Goal: Task Accomplishment & Management: Manage account settings

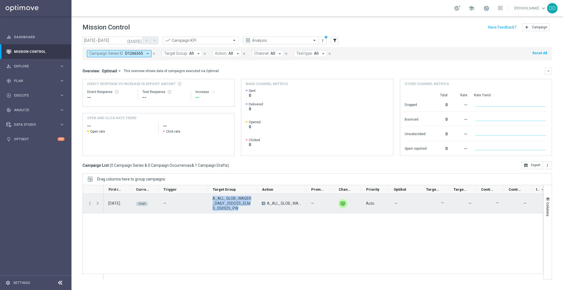
drag, startPoint x: 225, startPoint y: 201, endPoint x: 239, endPoint y: 210, distance: 16.1
click at [239, 210] on div "A_ALL_GLOB_WAGER_DAILY_25DO25_ELMS_050925_PW" at bounding box center [232, 203] width 49 height 19
copy span "A_ALL_GLOB_WAGER_DAILY_25DO25_ELMS_050925_PW"
click at [90, 203] on icon "more_vert" at bounding box center [89, 203] width 5 height 5
click at [32, 85] on div "gps_fixed Plan keyboard_arrow_right" at bounding box center [35, 80] width 71 height 15
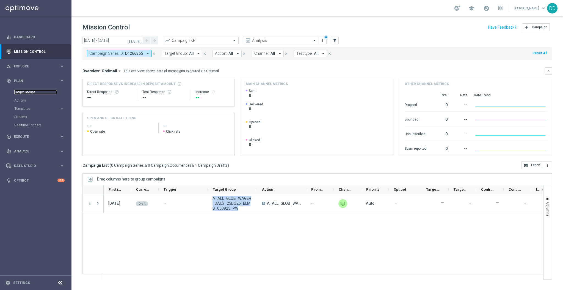
click at [27, 90] on link "Target Groups" at bounding box center [35, 92] width 43 height 4
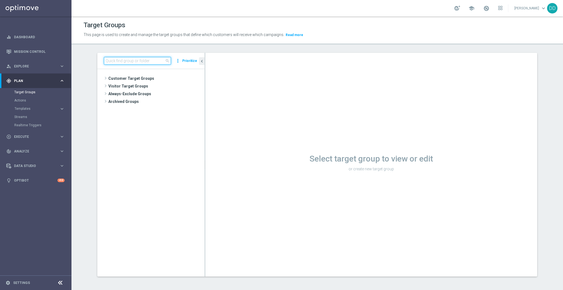
click at [123, 59] on input at bounding box center [137, 61] width 67 height 8
paste input "A_ALL_GLOB_WAGER_DAILY_25DO25_ELMS_050925_PW"
type input "A_ALL_GLOB_WAGER_DAILY_25DO25_ELMS_050925_PW"
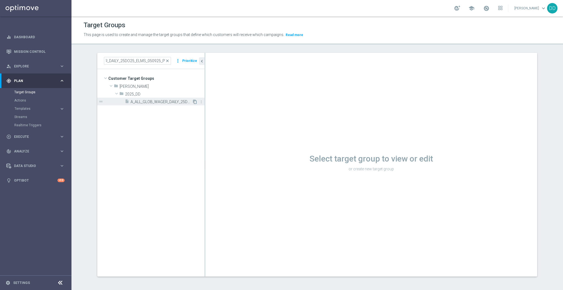
click at [193, 101] on icon "content_copy" at bounding box center [195, 101] width 4 height 4
click at [175, 99] on span "A_ALL_GLOB_WAGER_DAILY_25DO25_ELMS_050925_PW" at bounding box center [168, 101] width 74 height 5
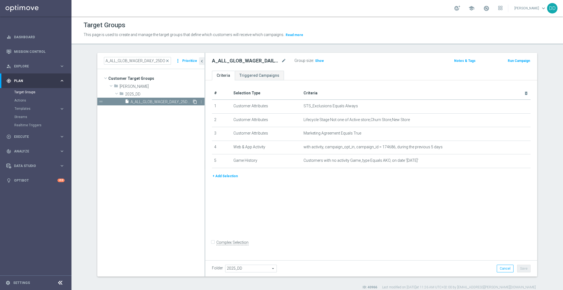
click at [193, 101] on icon "content_copy" at bounding box center [195, 101] width 4 height 4
click at [193, 102] on icon "content_copy" at bounding box center [195, 101] width 4 height 4
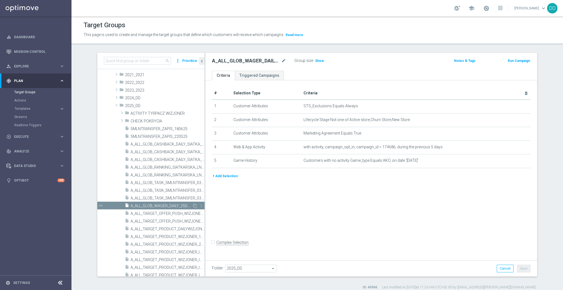
scroll to position [37, 0]
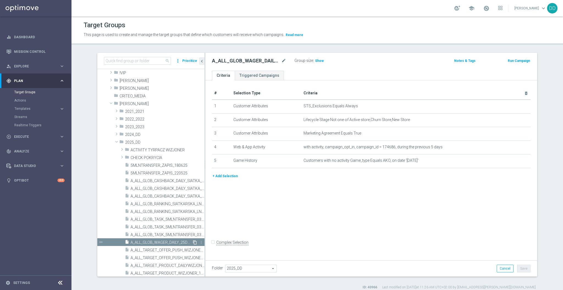
click at [193, 243] on icon "content_copy" at bounding box center [195, 242] width 4 height 4
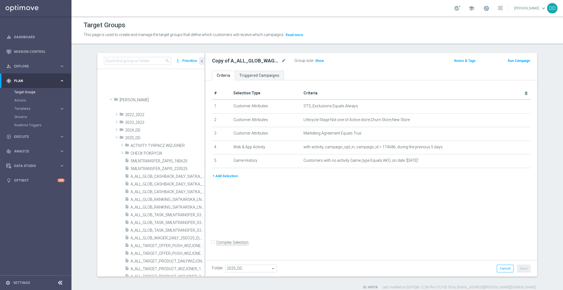
scroll to position [211, 0]
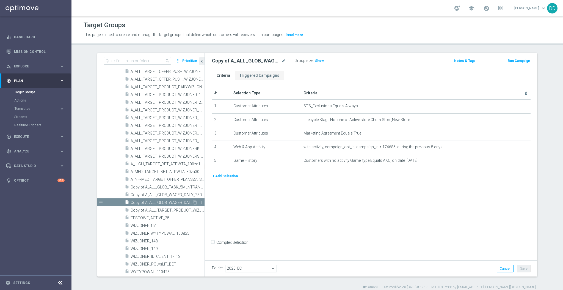
click at [173, 201] on span "Copy of A_ALL_GLOB_WAGER_DAILY_25DO25_ELMS_050925_PW (1)" at bounding box center [162, 202] width 62 height 5
click at [281, 61] on icon "mode_edit" at bounding box center [283, 60] width 5 height 7
type input "A_ALL_GLOB_WAGER_DAILY_25DO25_ELMS_060925_INAPP"
click at [337, 181] on div "+ Add Selection" at bounding box center [371, 178] width 327 height 10
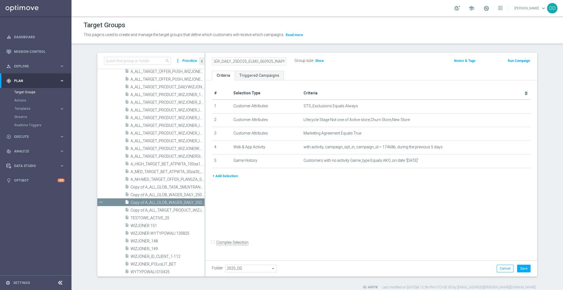
scroll to position [0, 0]
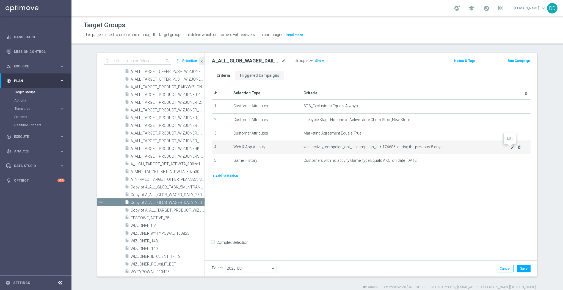
click at [511, 146] on icon "mode_edit" at bounding box center [512, 147] width 4 height 4
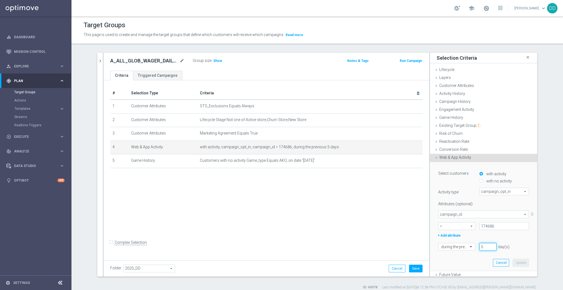
drag, startPoint x: 483, startPoint y: 242, endPoint x: 472, endPoint y: 244, distance: 10.8
click at [475, 244] on div "5 day(s). Enter a number between 1 and 730" at bounding box center [499, 247] width 49 height 8
type input "6"
type input "7"
click at [513, 263] on button "Update" at bounding box center [521, 263] width 16 height 8
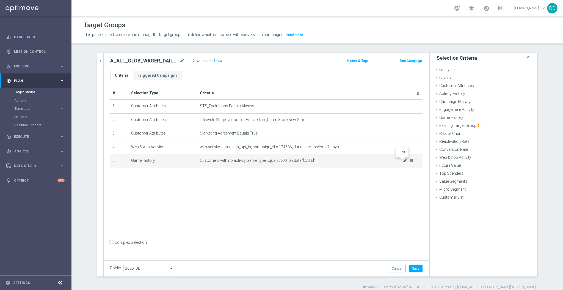
click at [402, 162] on td "Customers with no activity Game_type Equals AKO, on date '2025-09-05' mode_edit…" at bounding box center [310, 161] width 225 height 14
click at [403, 160] on icon "mode_edit" at bounding box center [405, 160] width 4 height 4
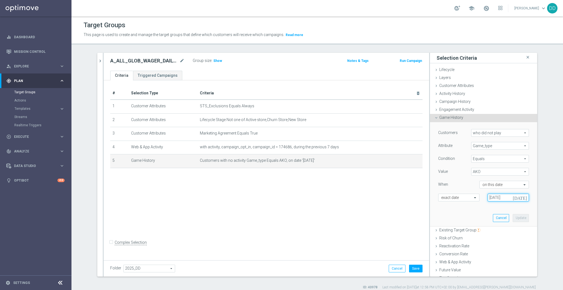
click at [503, 195] on input "[DATE]" at bounding box center [508, 197] width 41 height 8
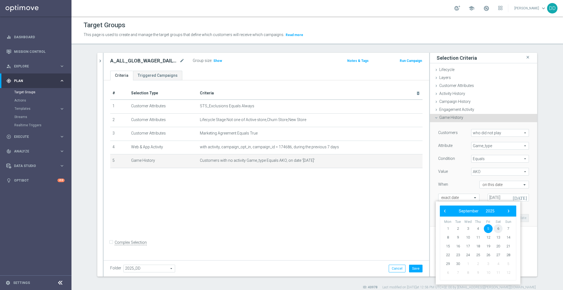
click at [494, 228] on span "6" at bounding box center [498, 228] width 9 height 9
type input "06 Sep 2025"
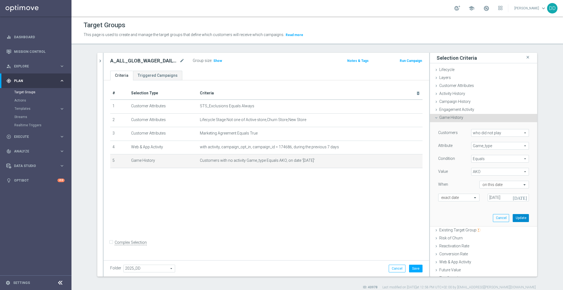
click at [515, 217] on button "Update" at bounding box center [521, 218] width 16 height 8
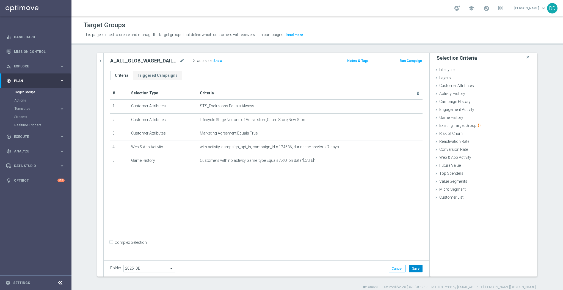
click at [410, 271] on button "Save" at bounding box center [415, 268] width 13 height 8
click at [179, 63] on icon "mode_edit" at bounding box center [181, 60] width 5 height 7
click at [98, 58] on icon "chevron_right" at bounding box center [100, 60] width 5 height 5
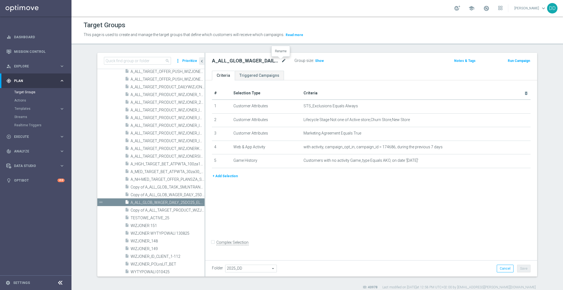
click at [281, 58] on icon "mode_edit" at bounding box center [283, 60] width 5 height 7
click at [33, 136] on span "Execute" at bounding box center [36, 136] width 45 height 3
click at [35, 107] on link "Campaign Builder" at bounding box center [35, 106] width 43 height 4
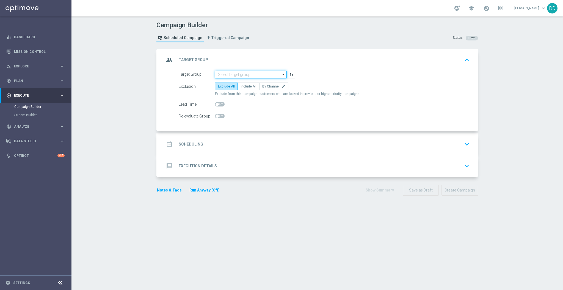
click at [252, 74] on input at bounding box center [251, 75] width 72 height 8
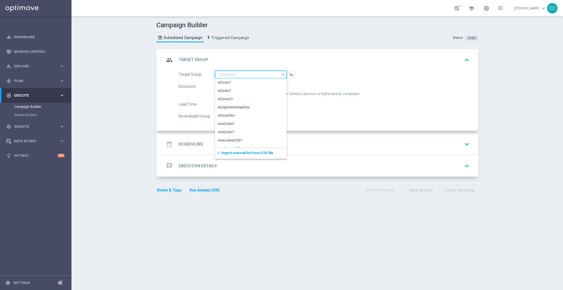
paste input "A_ALL_GLOB_WAGER_DAILY_25DO25_ELMS_060925_INAPP"
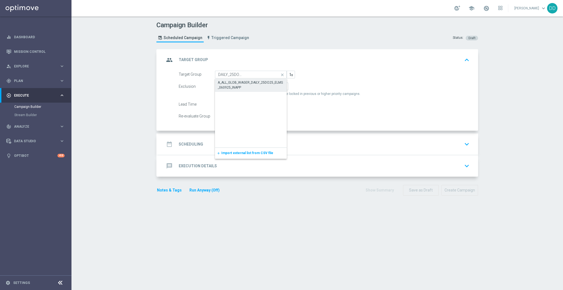
click at [255, 87] on div "A_ALL_GLOB_WAGER_DAILY_25DO25_ELMS_060925_INAPP" at bounding box center [251, 85] width 67 height 10
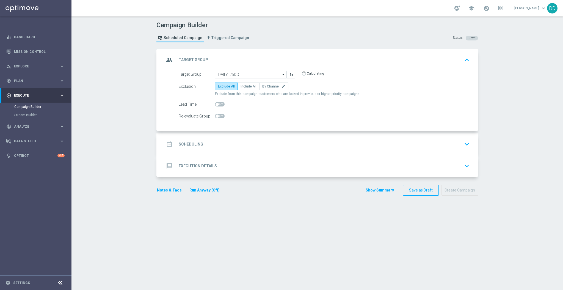
type input "A_ALL_GLOB_WAGER_DAILY_25DO25_ELMS_060925_INAPP"
click at [272, 87] on span "By Channel" at bounding box center [270, 86] width 17 height 4
click at [266, 87] on input "By Channel edit" at bounding box center [264, 87] width 4 height 4
radio input "true"
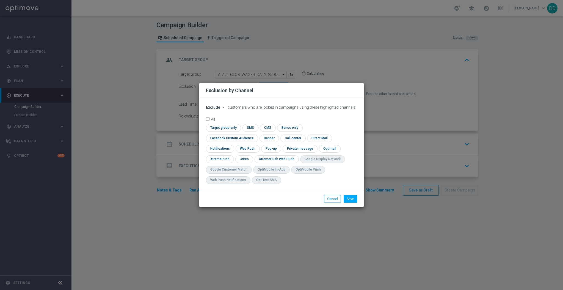
click at [210, 109] on span "Exclude" at bounding box center [213, 107] width 14 height 4
click at [211, 122] on div "Include" at bounding box center [216, 120] width 20 height 7
click at [223, 131] on input "checkbox" at bounding box center [223, 127] width 34 height 7
checkbox input "true"
click at [228, 137] on input "checkbox" at bounding box center [231, 137] width 50 height 7
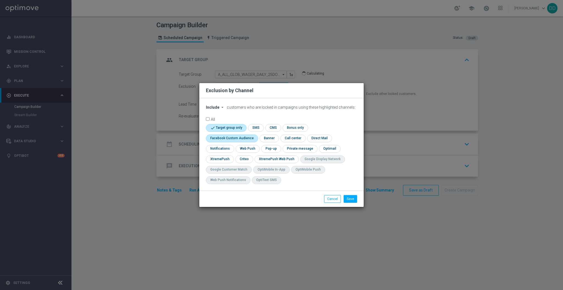
checkbox input "true"
click at [223, 158] on input "checkbox" at bounding box center [219, 158] width 27 height 7
checkbox input "true"
click at [275, 159] on input "checkbox" at bounding box center [281, 158] width 42 height 7
checkbox input "true"
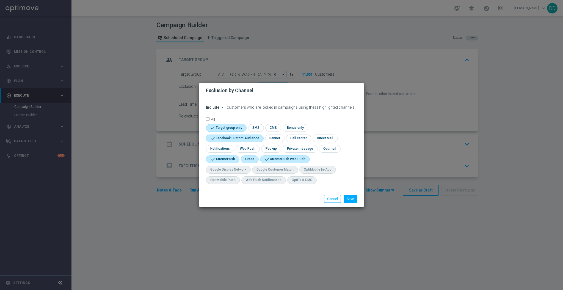
click at [253, 158] on input "checkbox" at bounding box center [249, 158] width 17 height 7
checkbox input "true"
click at [272, 160] on input "checkbox" at bounding box center [289, 158] width 47 height 7
checkbox input "false"
click at [358, 198] on div "Save Cancel" at bounding box center [308, 199] width 106 height 8
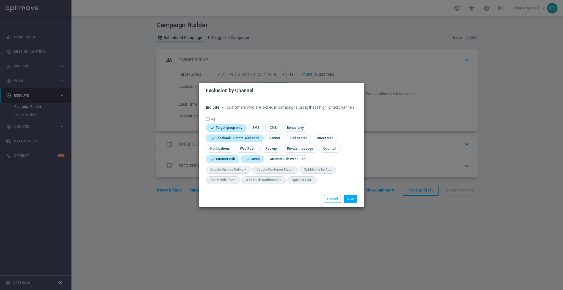
click at [358, 198] on div "Save Cancel" at bounding box center [308, 199] width 106 height 8
click at [356, 197] on button "Save" at bounding box center [350, 199] width 13 height 8
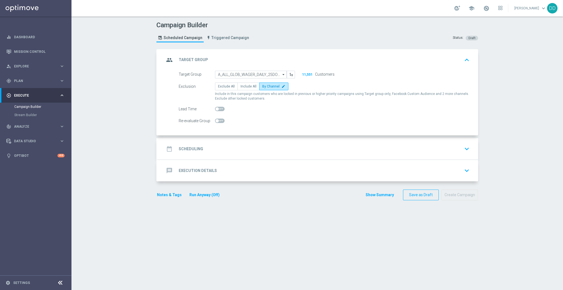
click at [311, 148] on div "date_range Scheduling keyboard_arrow_down" at bounding box center [317, 148] width 307 height 10
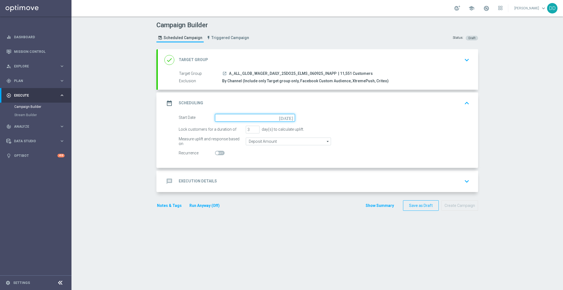
click at [239, 117] on input at bounding box center [255, 118] width 80 height 8
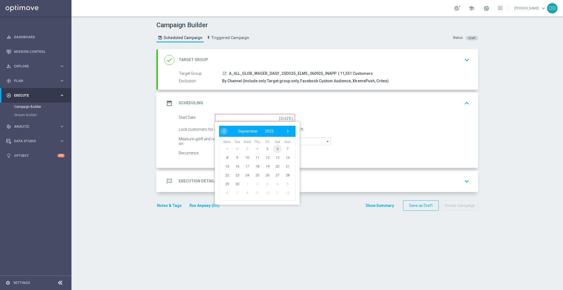
click at [273, 148] on span "6" at bounding box center [277, 148] width 9 height 9
type input "06 Sep 2025"
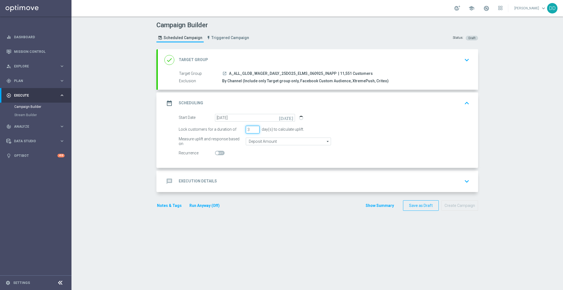
click at [240, 126] on div "Lock customers for a duration of 3 day(s) to calculate uplift." at bounding box center [324, 130] width 299 height 8
type input "1"
click at [259, 140] on input "Deposit Amount" at bounding box center [288, 141] width 85 height 8
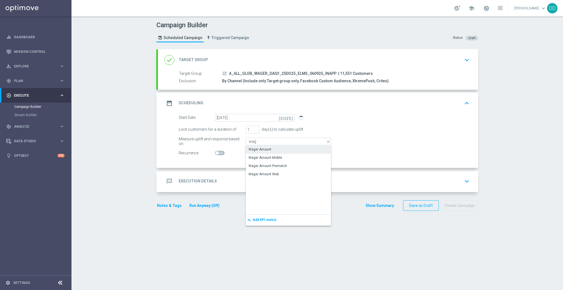
click at [261, 149] on div "Wager Amount" at bounding box center [259, 149] width 23 height 5
type input "Wager Amount"
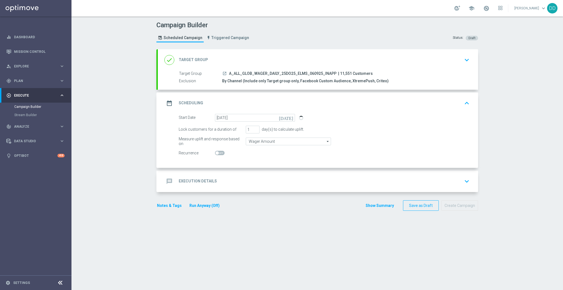
click at [242, 180] on div "message Execution Details keyboard_arrow_down" at bounding box center [317, 181] width 307 height 10
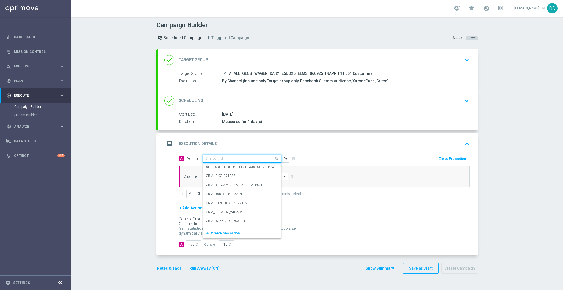
click at [222, 155] on div "Quick find" at bounding box center [242, 159] width 78 height 8
click at [222, 233] on span "Create new action" at bounding box center [225, 233] width 29 height 4
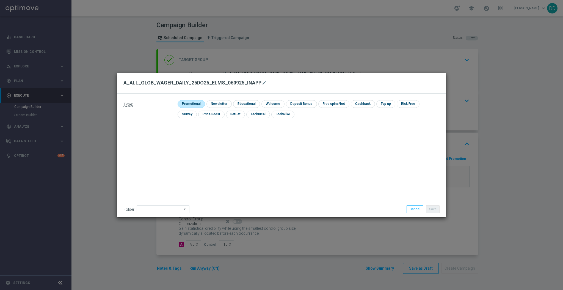
click at [200, 103] on input "checkbox" at bounding box center [191, 103] width 26 height 7
checkbox input "true"
click at [439, 211] on li "Save" at bounding box center [433, 209] width 16 height 8
click at [432, 208] on button "Save" at bounding box center [432, 209] width 13 height 8
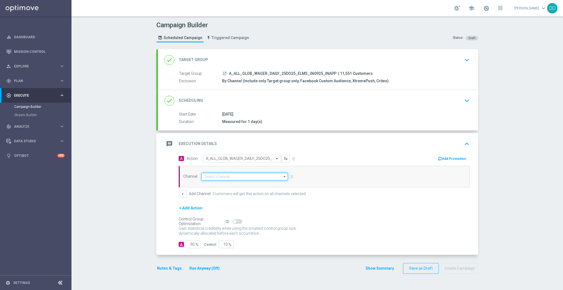
click at [223, 179] on input at bounding box center [244, 177] width 86 height 8
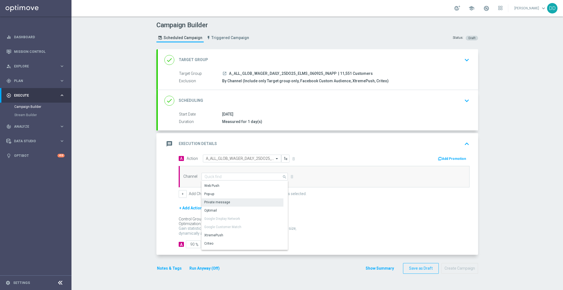
click at [240, 201] on div "Private message" at bounding box center [242, 202] width 82 height 8
type input "Private message"
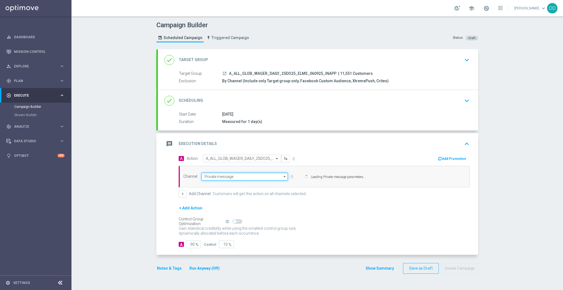
click at [231, 178] on input "Private message" at bounding box center [244, 177] width 86 height 8
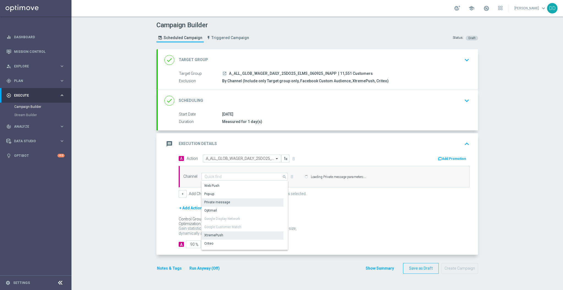
click at [224, 233] on div "XtremePush" at bounding box center [242, 235] width 82 height 8
type input "XtremePush"
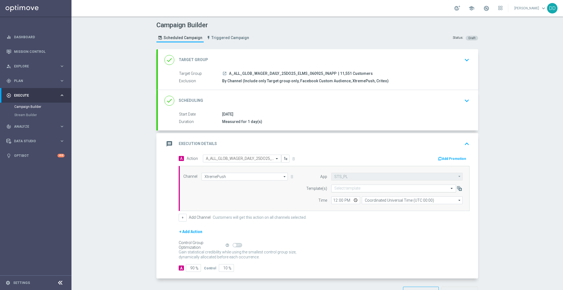
click at [351, 188] on input "text" at bounding box center [388, 188] width 108 height 5
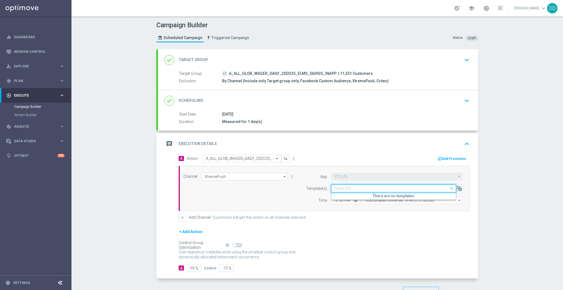
paste input "A_ALL_GLOB_WAGER_DAILY_25DO25_ELMS_060925_INAPP"
click at [348, 197] on label "A_ALL_GLOB_WAGER_DAILY_25DO25_ELMS_060925_INAPP" at bounding box center [379, 196] width 90 height 5
type input "A_ALL_GLOB_WAGER_DAILY_25DO25_ELMS_060925_INAPP"
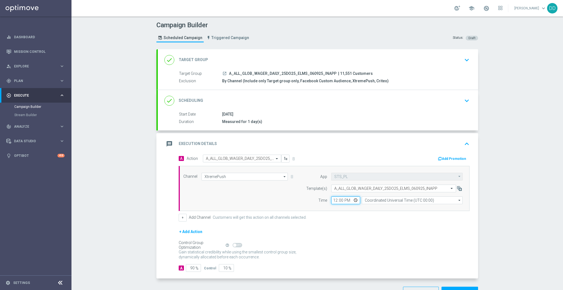
click at [332, 201] on input "12:00" at bounding box center [345, 200] width 29 height 8
type input "09:00"
click at [369, 198] on input "Coordinated Universal Time (UTC 00:00)" at bounding box center [412, 200] width 101 height 8
click at [368, 209] on div "Central European Time (Warsaw) (UTC +02:00)" at bounding box center [410, 208] width 90 height 5
type input "Central European Time (Warsaw) (UTC +02:00)"
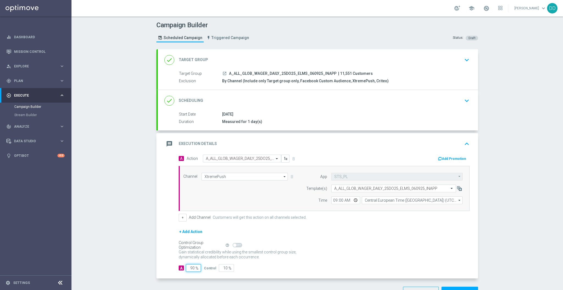
drag, startPoint x: 188, startPoint y: 266, endPoint x: 181, endPoint y: 267, distance: 7.0
click at [181, 267] on div "A 90 %" at bounding box center [189, 268] width 21 height 8
type input "10"
type input "90"
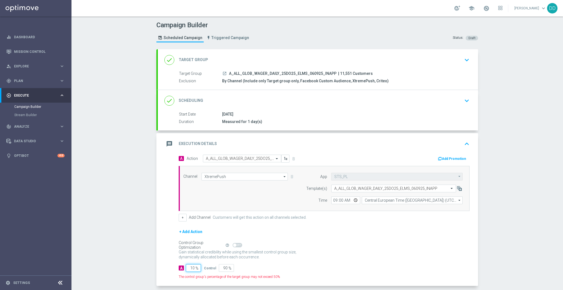
type input "100"
type input "0"
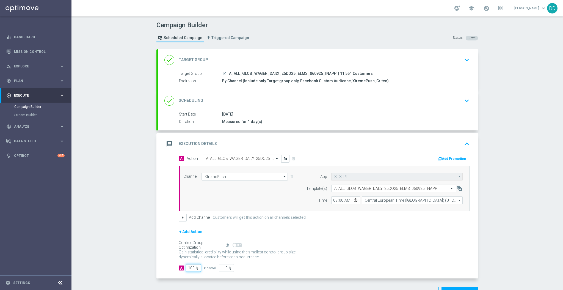
type input "100"
click at [336, 246] on div "Control Group Optimization Self Optimizing Campaign help_outline" at bounding box center [324, 245] width 291 height 6
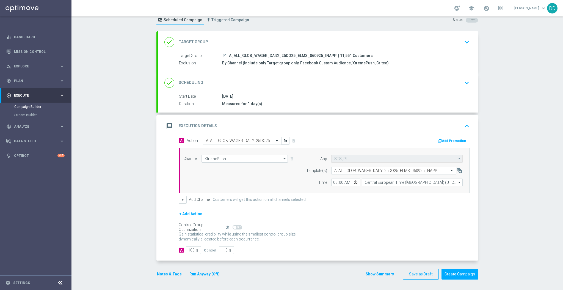
click at [278, 44] on div "done Target Group keyboard_arrow_down" at bounding box center [317, 42] width 307 height 10
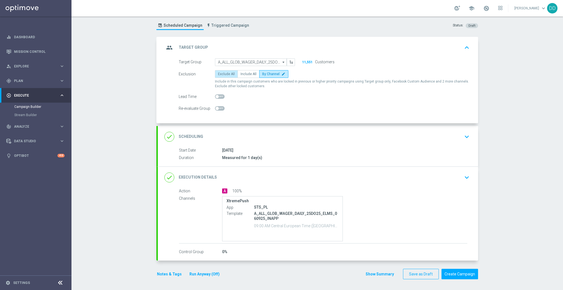
scroll to position [12, 0]
click at [245, 75] on span "Include All" at bounding box center [248, 75] width 16 height 4
click at [244, 75] on input "Include All" at bounding box center [242, 76] width 4 height 4
radio input "true"
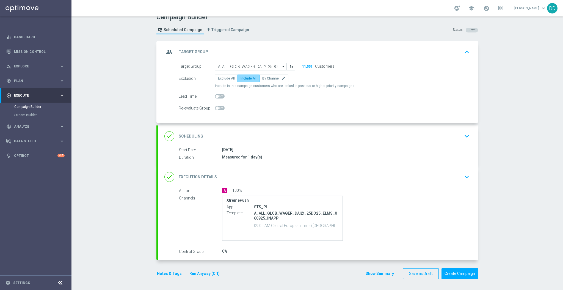
scroll to position [7, 0]
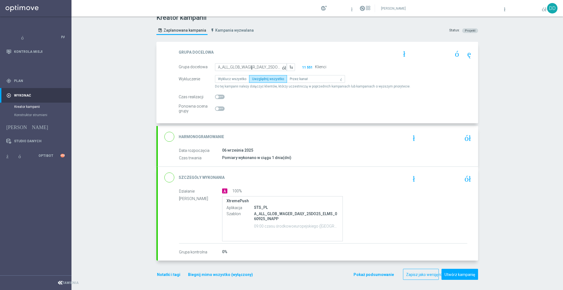
click at [219, 95] on span at bounding box center [220, 97] width 10 height 4
click at [219, 95] on input "checkbox" at bounding box center [220, 97] width 10 height 4
click at [217, 97] on span at bounding box center [220, 97] width 10 height 4
click at [217, 97] on input "checkbox" at bounding box center [220, 97] width 10 height 4
checkbox input "false"
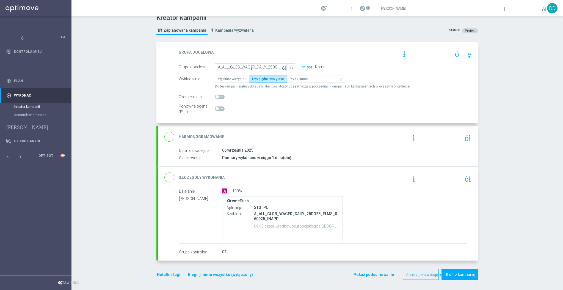
click at [217, 110] on span at bounding box center [220, 108] width 10 height 4
click at [217, 110] on input "checkbox" at bounding box center [220, 108] width 10 height 4
click at [217, 107] on span at bounding box center [220, 108] width 10 height 4
click at [217, 107] on input "checkbox" at bounding box center [220, 108] width 10 height 4
checkbox input "false"
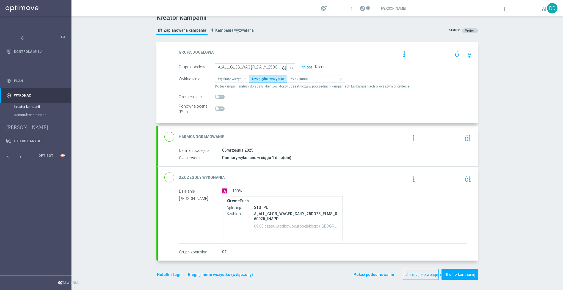
click at [363, 103] on form "Grupa docelowa A_ALL_GLOB_WAGER_DAILY_25DO25_ELMS_060925_INAPP A_ALL_GLOB_WAGER…" at bounding box center [324, 87] width 291 height 49
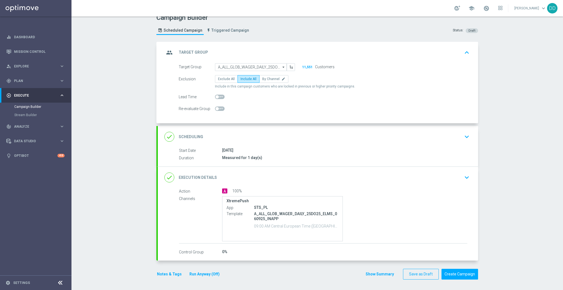
click at [391, 96] on div "Lead Time" at bounding box center [324, 97] width 299 height 8
click at [281, 65] on icon "arrow_drop_down" at bounding box center [283, 66] width 5 height 7
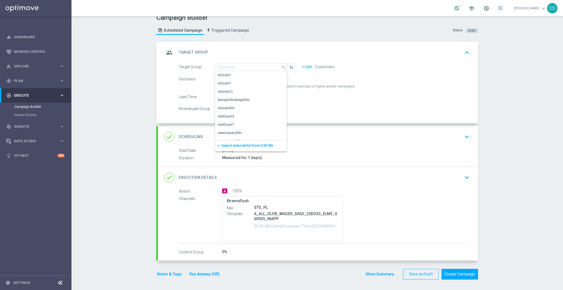
click at [345, 99] on div "Lead Time" at bounding box center [324, 97] width 299 height 8
type input "A_ALL_GLOB_WAGER_DAILY_25DO25_ELMS_060925_INAPP"
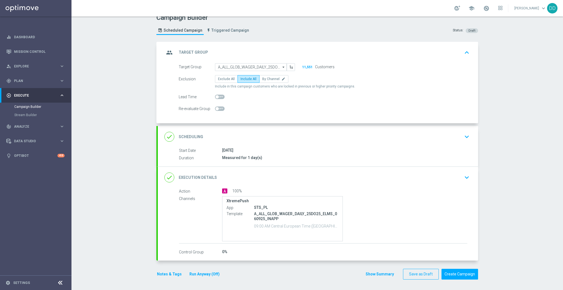
click at [362, 136] on div "done Scheduling keyboard_arrow_down" at bounding box center [317, 136] width 307 height 10
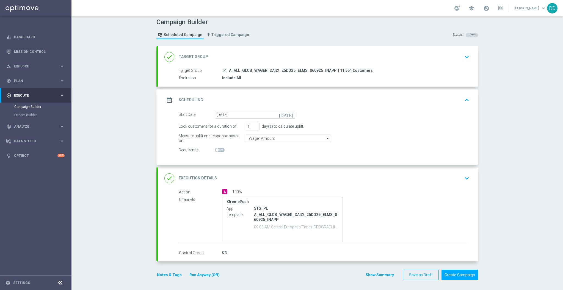
scroll to position [3, 0]
click at [456, 274] on button "Create Campaign" at bounding box center [459, 274] width 37 height 11
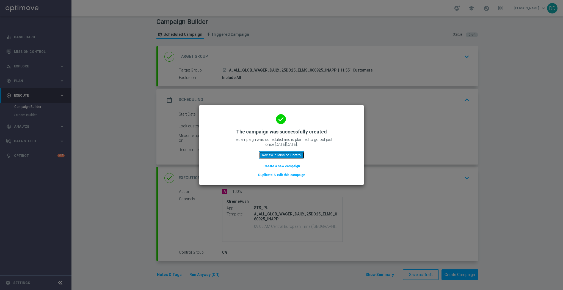
click at [292, 153] on button "Review in Mission Control" at bounding box center [281, 155] width 45 height 8
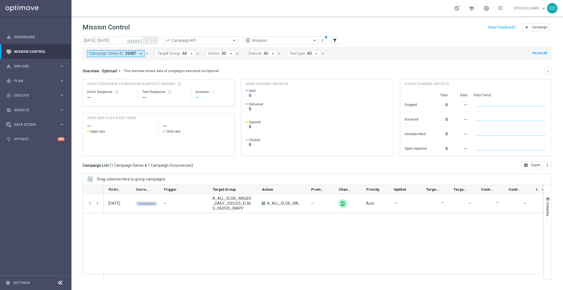
click at [146, 53] on icon "close" at bounding box center [147, 54] width 4 height 4
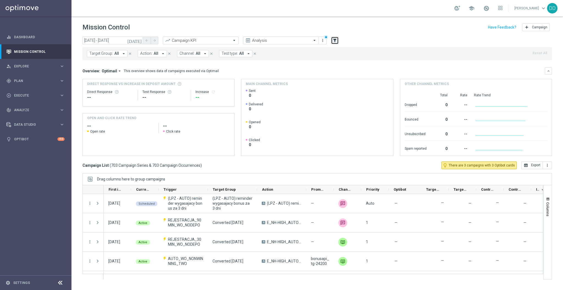
click at [333, 40] on icon "filter_alt" at bounding box center [334, 40] width 5 height 5
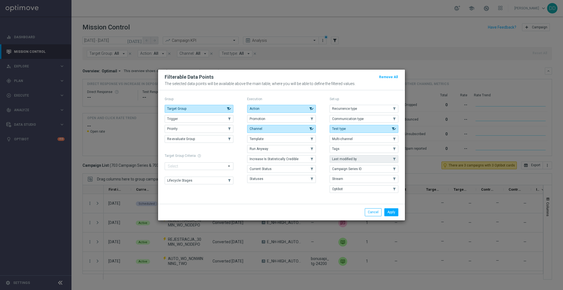
click at [362, 160] on button "Last modified by" at bounding box center [364, 159] width 69 height 8
click at [394, 211] on button "Apply" at bounding box center [391, 212] width 14 height 8
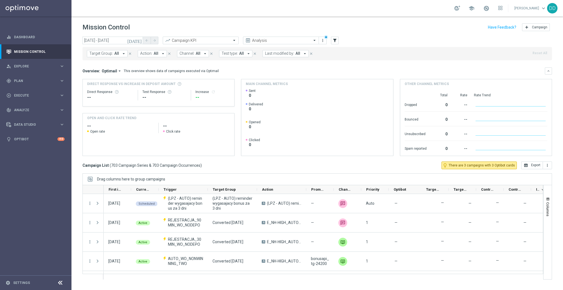
click at [297, 56] on button "Last modified by: All arrow_drop_down" at bounding box center [285, 53] width 46 height 7
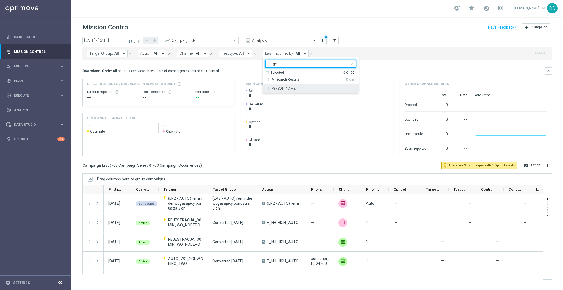
click at [269, 90] on div "[PERSON_NAME]" at bounding box center [310, 88] width 91 height 9
type input "dagm"
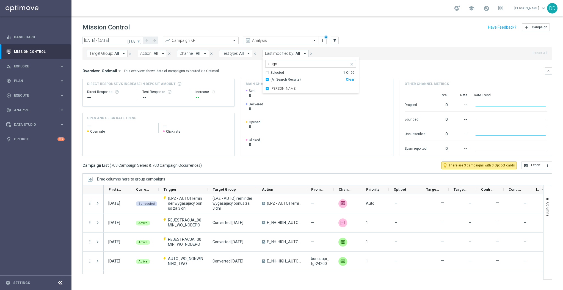
click at [400, 60] on div "Target Group: All arrow_drop_down close Action: All arrow_drop_down close Chann…" at bounding box center [316, 53] width 469 height 13
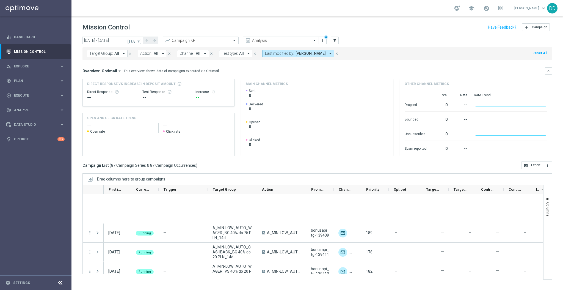
scroll to position [1594, 0]
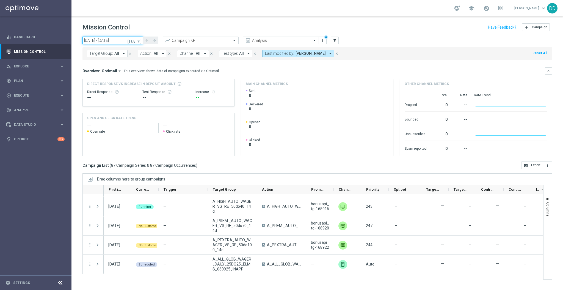
click at [121, 43] on input "06 Sep 2025 - 06 Sep 2025" at bounding box center [112, 41] width 60 height 8
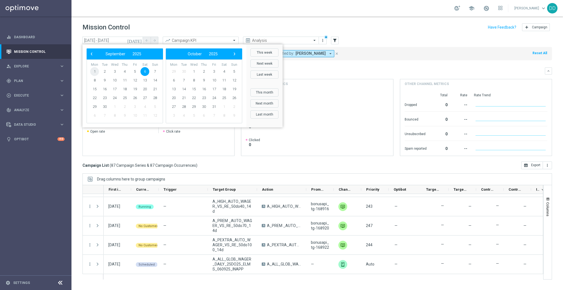
click at [92, 73] on span "1" at bounding box center [94, 71] width 9 height 9
click at [155, 73] on span "7" at bounding box center [155, 71] width 9 height 9
type input "01 Sep 2025 - 07 Sep 2025"
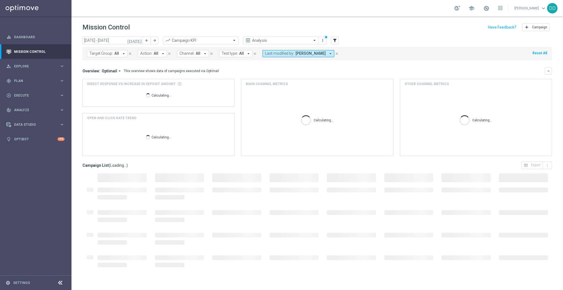
click at [159, 88] on div "Calculating..." at bounding box center [158, 95] width 143 height 18
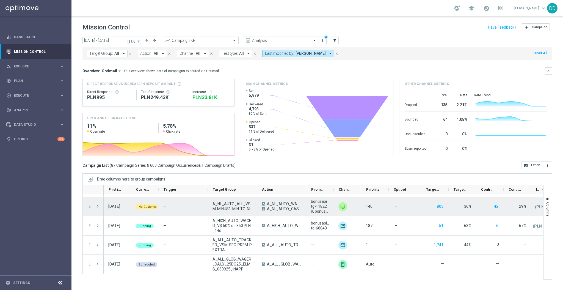
scroll to position [1613, 0]
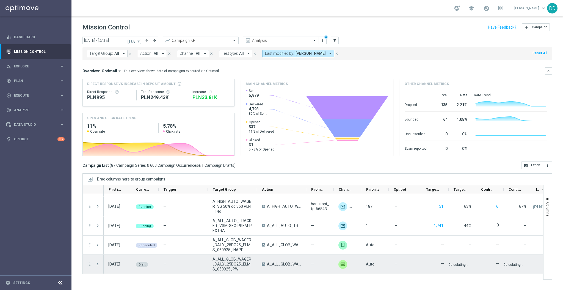
click at [90, 263] on icon "more_vert" at bounding box center [89, 263] width 5 height 5
click at [91, 257] on div "more_vert" at bounding box center [88, 264] width 10 height 19
click at [92, 263] on icon "more_vert" at bounding box center [89, 263] width 5 height 5
click at [114, 249] on div "Edit" at bounding box center [126, 247] width 51 height 4
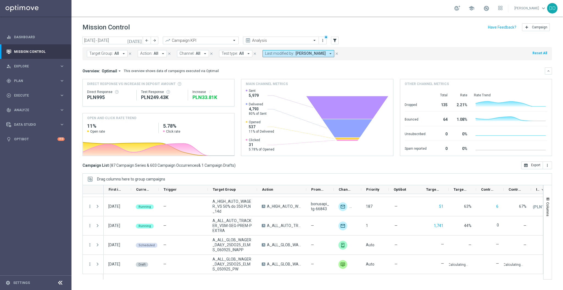
click at [264, 35] on header "Mission Control add Campaign" at bounding box center [316, 26] width 491 height 20
click at [266, 40] on input "text" at bounding box center [275, 40] width 59 height 5
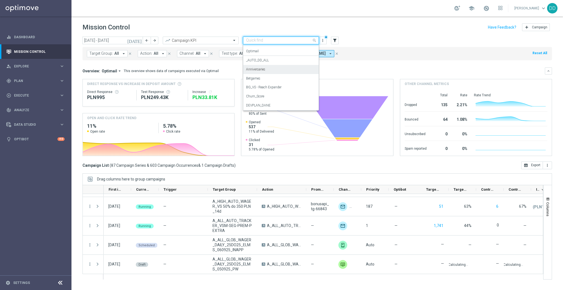
scroll to position [52, 0]
click at [281, 79] on div "DEVPLAN_DANE" at bounding box center [281, 78] width 70 height 9
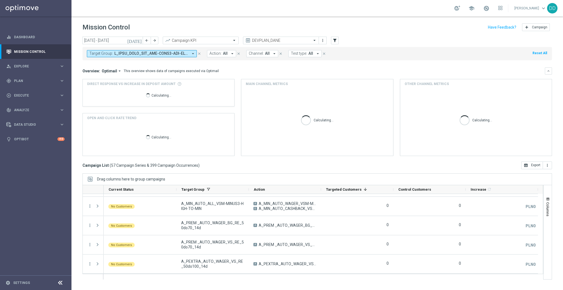
scroll to position [1017, 0]
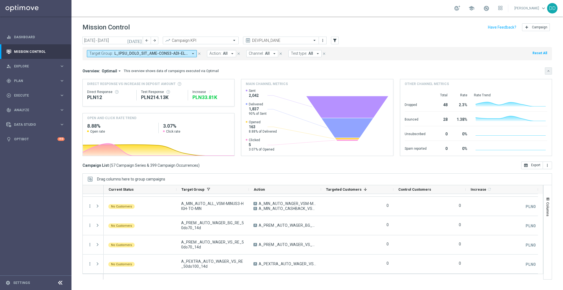
click at [548, 72] on icon "keyboard_arrow_down" at bounding box center [548, 71] width 4 height 4
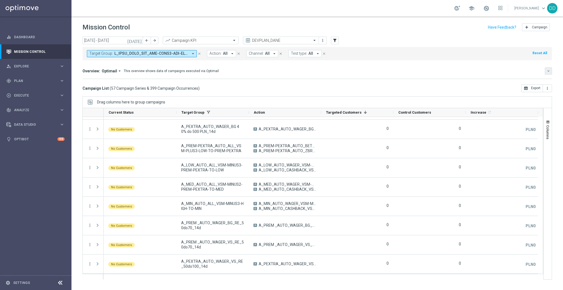
scroll to position [940, 0]
click at [479, 112] on span "Increase" at bounding box center [479, 112] width 16 height 4
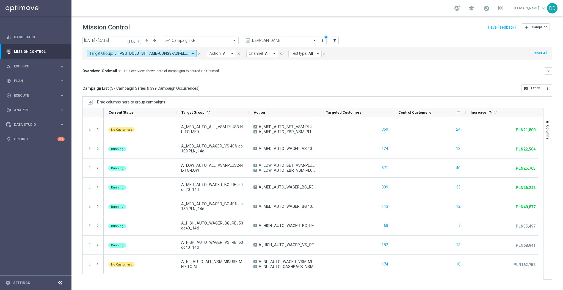
click at [438, 113] on div "Control Customers" at bounding box center [427, 112] width 58 height 9
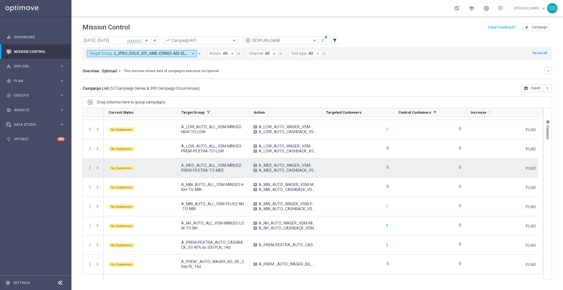
scroll to position [0, 0]
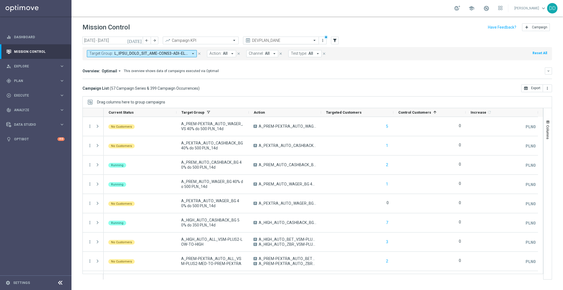
click at [267, 41] on input "text" at bounding box center [275, 40] width 59 height 5
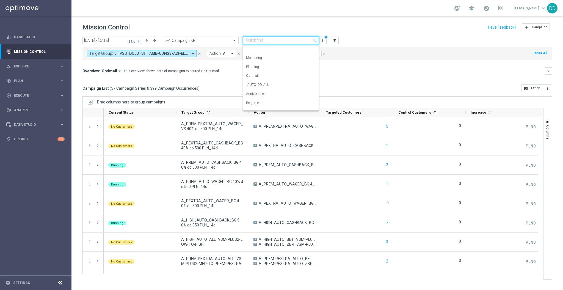
scroll to position [52, 0]
click at [217, 37] on div "Campaign KPI" at bounding box center [201, 41] width 76 height 8
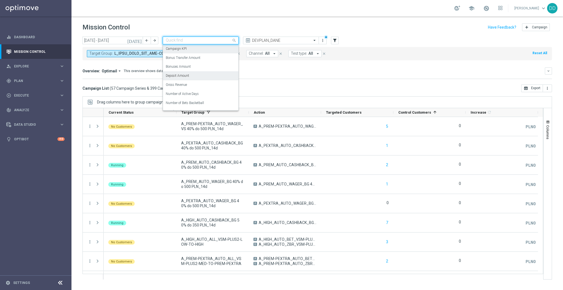
click at [200, 79] on div "Deposit Amount" at bounding box center [201, 75] width 70 height 9
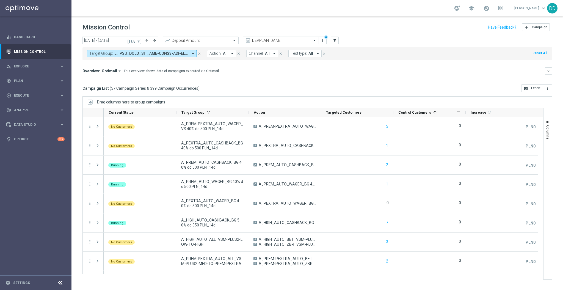
click at [433, 113] on span at bounding box center [435, 112] width 4 height 4
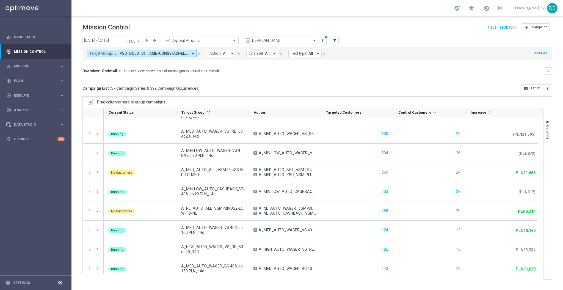
scroll to position [0, 0]
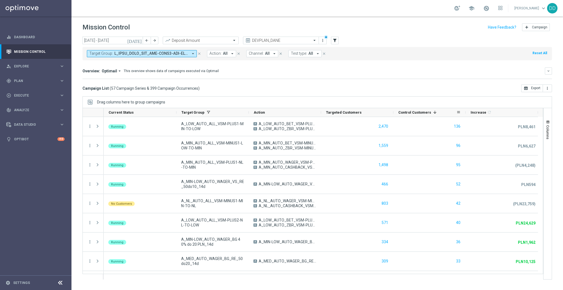
click at [271, 45] on div "Target Group: arrow_drop_down close Action: All arrow_drop_down close Channel: …" at bounding box center [316, 52] width 469 height 15
click at [269, 40] on input "text" at bounding box center [275, 40] width 59 height 5
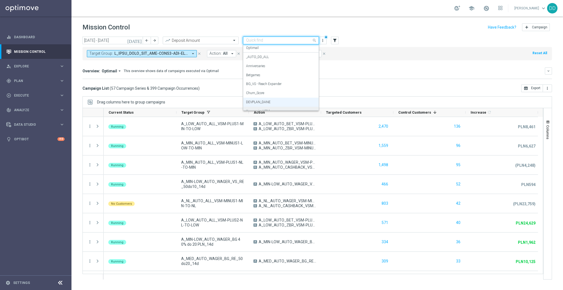
scroll to position [15, 0]
click at [273, 97] on label "BG_VS - Reach Expander" at bounding box center [263, 96] width 35 height 5
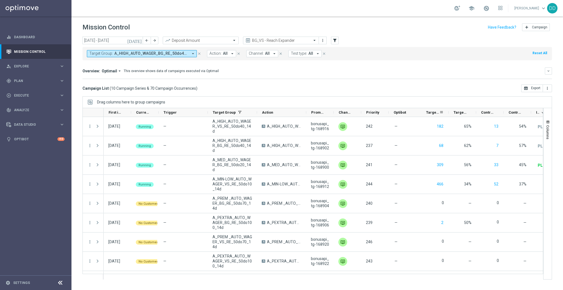
click at [432, 110] on span "Targeted Customers" at bounding box center [432, 112] width 13 height 4
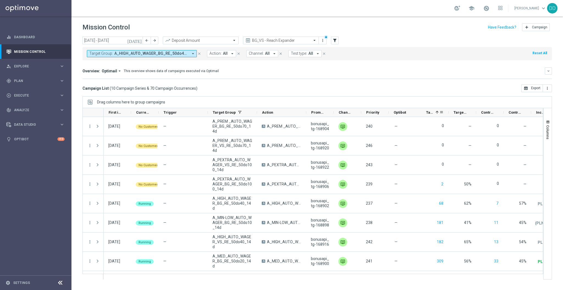
click at [432, 110] on span "Targeted Customers" at bounding box center [429, 112] width 7 height 4
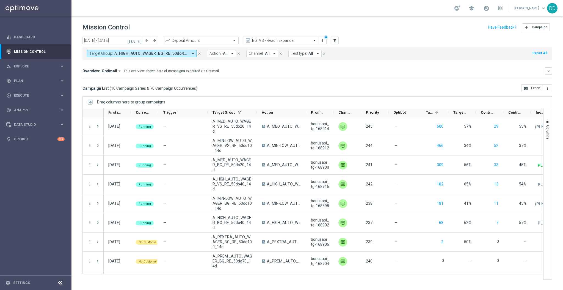
scroll to position [0, 22]
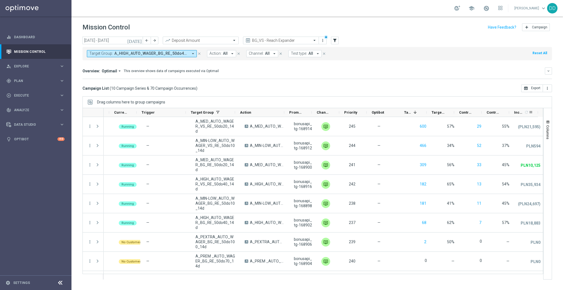
click at [526, 111] on icon "refresh" at bounding box center [526, 112] width 4 height 4
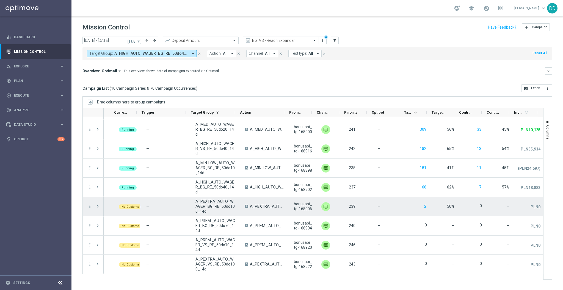
scroll to position [0, 0]
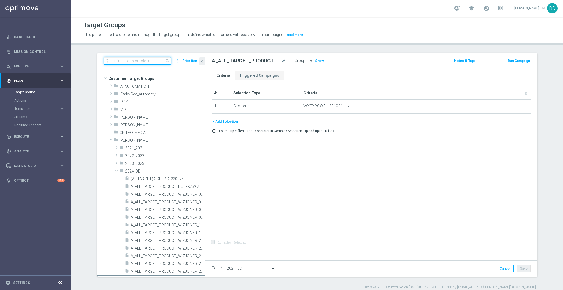
click at [151, 60] on input at bounding box center [137, 61] width 67 height 8
paste input "A_ALL_GLOB_WAGER_DAILY_25DO25_ELMS_060925_INAPP"
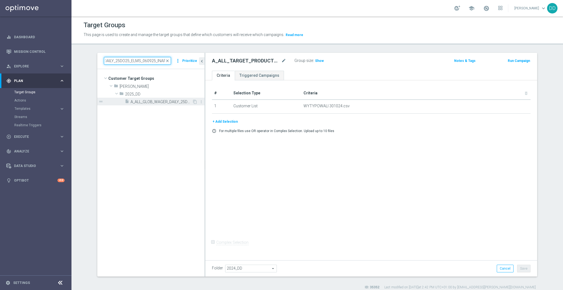
type input "A_ALL_GLOB_WAGER_DAILY_25DO25_ELMS_060925_INAPP"
click at [156, 101] on span "A_ALL_GLOB_WAGER_DAILY_25DO25_ELMS_060925_INAPP" at bounding box center [162, 101] width 62 height 5
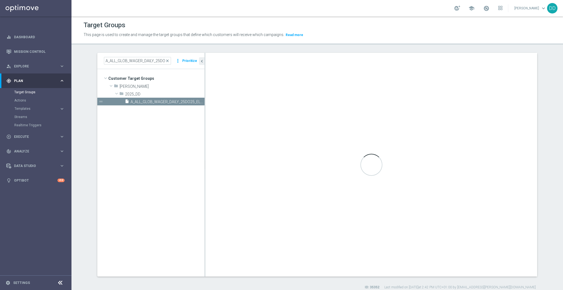
type input "2025_DD"
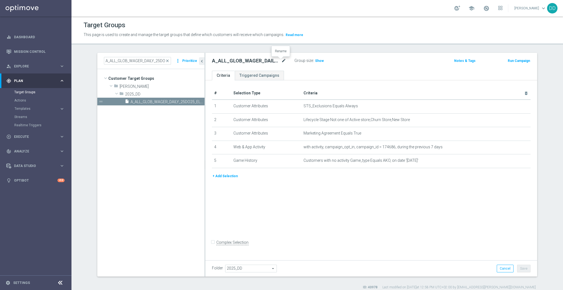
click at [281, 60] on icon "mode_edit" at bounding box center [283, 60] width 5 height 7
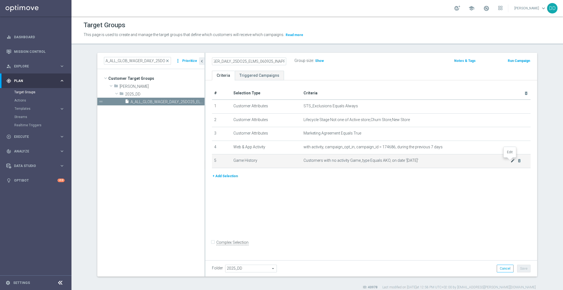
click at [510, 161] on icon "mode_edit" at bounding box center [512, 160] width 4 height 4
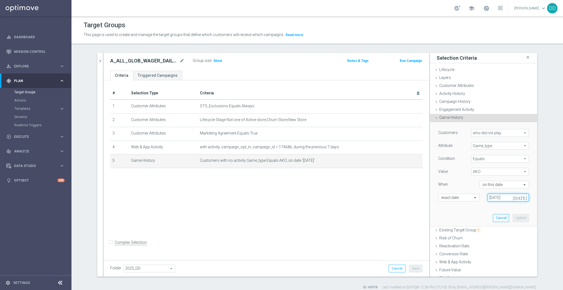
click at [494, 198] on input "06 Sep 2025" at bounding box center [508, 197] width 41 height 8
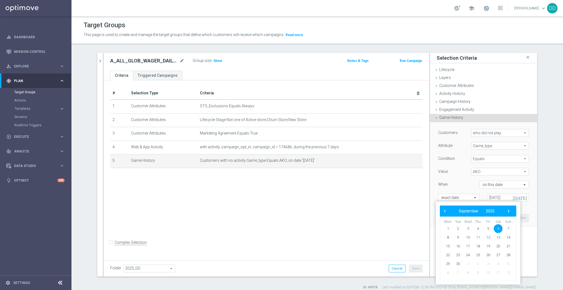
click at [463, 183] on div "When" at bounding box center [454, 185] width 41 height 9
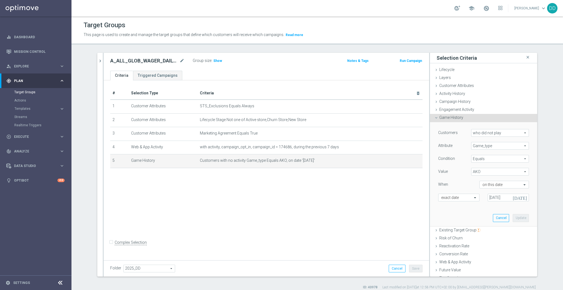
click at [313, 203] on div "# Selection Type Criteria delete_forever 1 Customer Attributes STS_Exclusions E…" at bounding box center [266, 169] width 325 height 178
click at [454, 259] on span "Web & App Activity" at bounding box center [455, 261] width 32 height 4
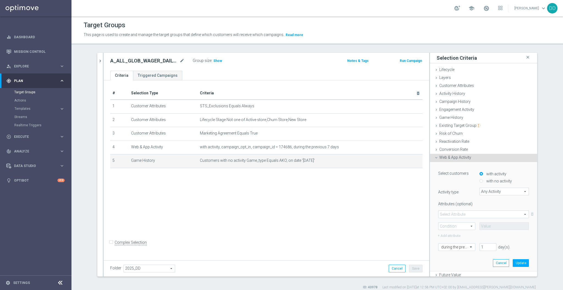
scroll to position [5, 0]
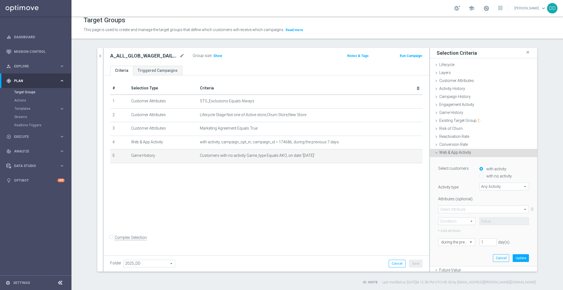
click at [490, 176] on label "with no activity" at bounding box center [498, 175] width 27 height 5
click at [483, 176] on input "with no activity" at bounding box center [481, 176] width 4 height 4
radio input "true"
click at [494, 192] on div "Select customers with activity with no activity Activity type Any Activity Any …" at bounding box center [483, 183] width 91 height 38
click at [494, 184] on span "Any Activity" at bounding box center [504, 186] width 49 height 7
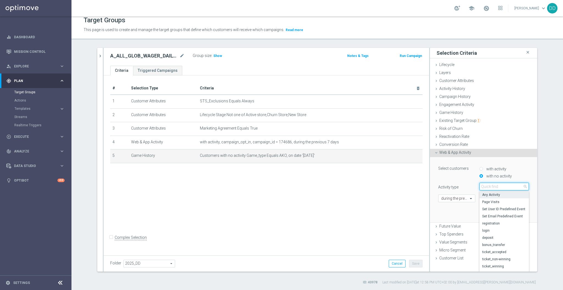
click at [497, 188] on input "search" at bounding box center [503, 187] width 49 height 8
type input "tic"
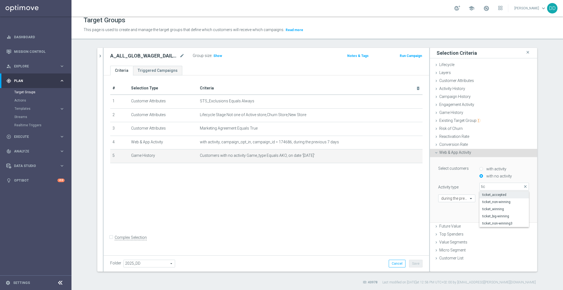
click at [498, 194] on span "ticket_accepted" at bounding box center [504, 194] width 44 height 4
type input "ticket_accepted"
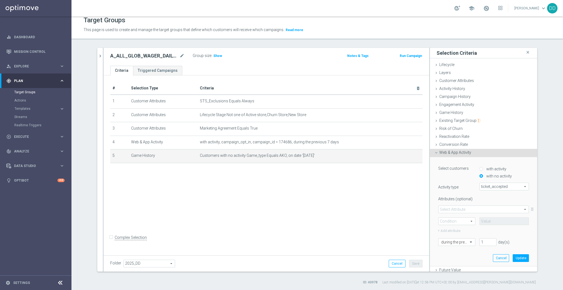
click at [482, 210] on span at bounding box center [483, 209] width 90 height 7
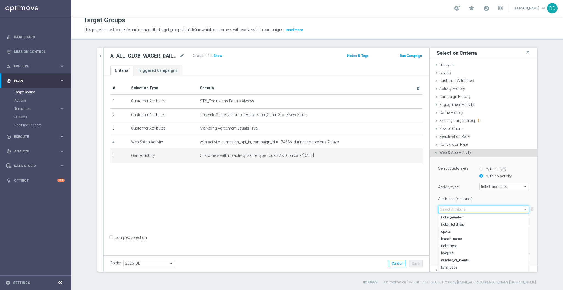
scroll to position [34, 0]
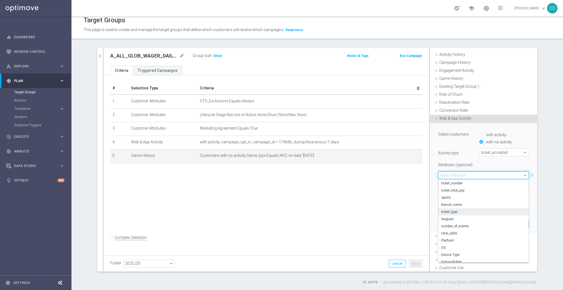
click at [459, 211] on span "ticket_type" at bounding box center [483, 211] width 85 height 4
type input "ticket_type"
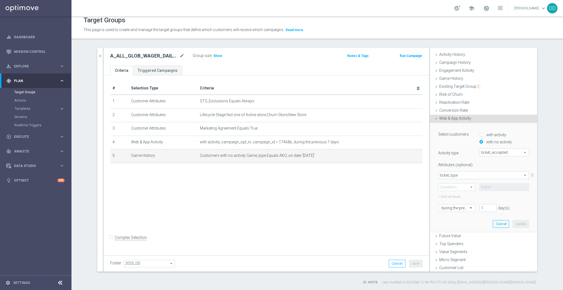
click at [448, 187] on span at bounding box center [456, 186] width 37 height 7
click at [452, 193] on span "Equals" at bounding box center [456, 195] width 31 height 4
type input "Equals"
click at [490, 185] on span at bounding box center [504, 187] width 49 height 7
click at [490, 195] on span "AKO" at bounding box center [504, 195] width 44 height 4
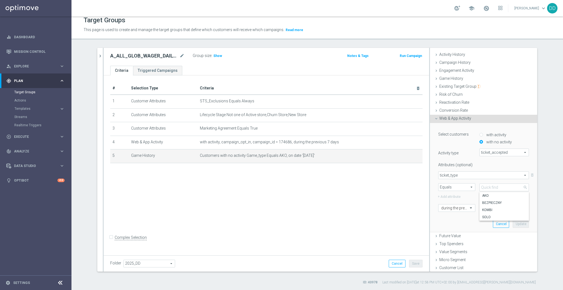
type input "AKO"
click at [460, 209] on div at bounding box center [456, 208] width 37 height 5
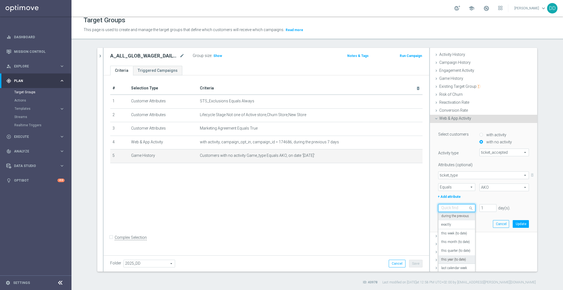
scroll to position [48, 0]
click at [452, 253] on div "[DATE]" at bounding box center [456, 254] width 31 height 9
click at [441, 206] on input "text" at bounding box center [451, 208] width 20 height 5
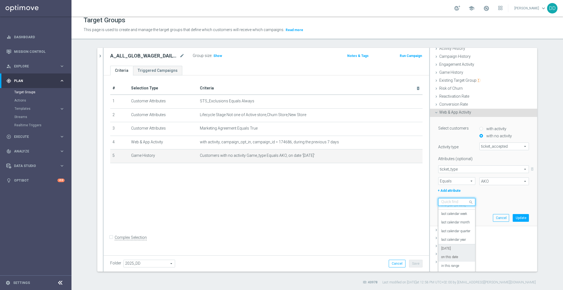
click at [458, 256] on div "on this date" at bounding box center [456, 257] width 31 height 9
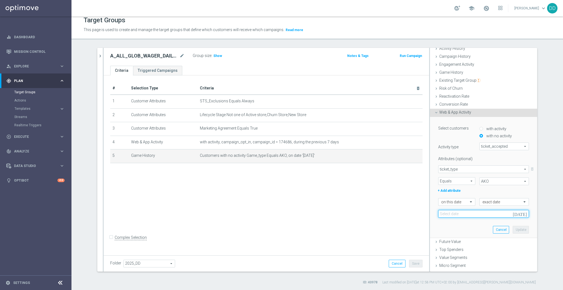
click at [482, 216] on input at bounding box center [483, 214] width 91 height 8
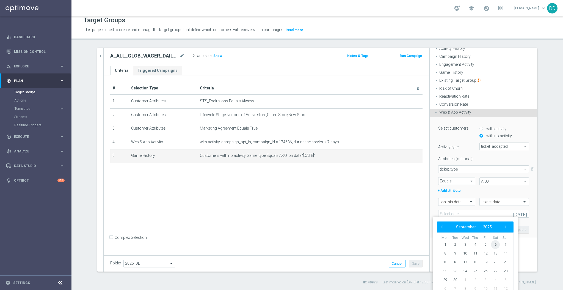
click at [495, 245] on span "6" at bounding box center [495, 244] width 9 height 9
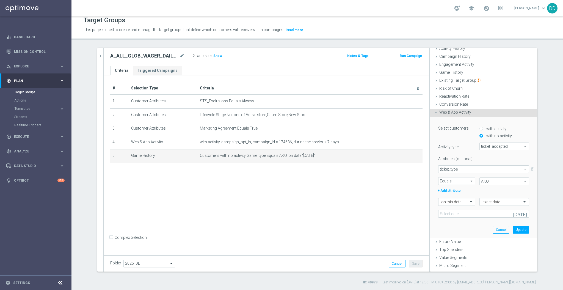
type input "06 Sep 2025"
click at [513, 229] on button "Update" at bounding box center [521, 230] width 16 height 8
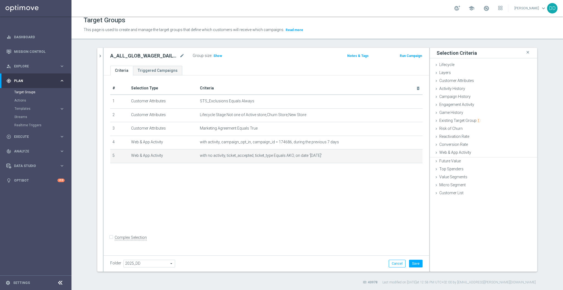
scroll to position [0, 0]
drag, startPoint x: 131, startPoint y: 154, endPoint x: 161, endPoint y: 160, distance: 29.9
click at [161, 160] on td "Web & App Activity" at bounding box center [163, 156] width 69 height 14
click at [161, 158] on td "Web & App Activity" at bounding box center [163, 156] width 69 height 14
drag, startPoint x: 197, startPoint y: 154, endPoint x: 340, endPoint y: 154, distance: 143.2
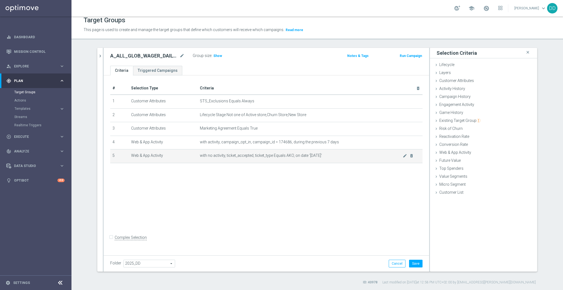
click at [340, 154] on td "with no activity, ticket_accepted, ticket_type Equals AKO, on date '2025-09-06'…" at bounding box center [310, 156] width 225 height 14
click at [340, 154] on span "with no activity, ticket_accepted, ticket_type Equals AKO, on date '2025-09-06'" at bounding box center [301, 155] width 203 height 5
drag, startPoint x: 402, startPoint y: 154, endPoint x: 401, endPoint y: 161, distance: 6.4
click at [403, 154] on icon "mode_edit" at bounding box center [405, 155] width 4 height 4
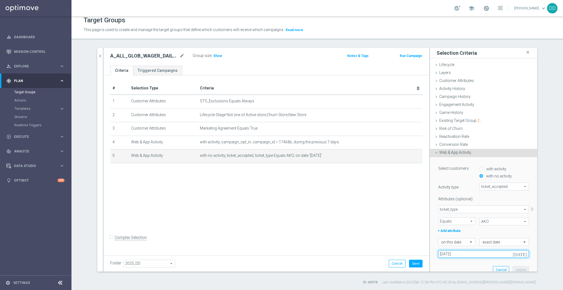
click at [462, 255] on input "06 Sep 2025" at bounding box center [483, 254] width 91 height 8
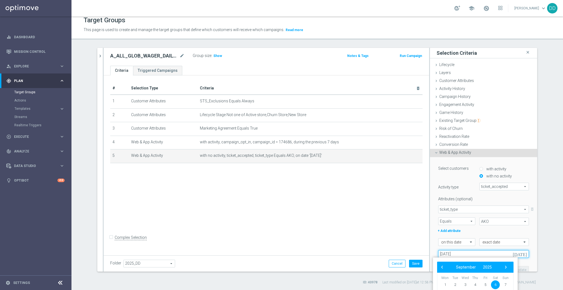
scroll to position [46, 0]
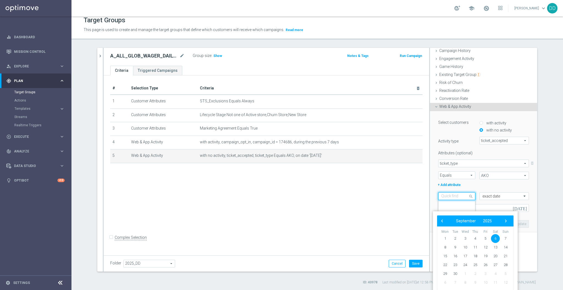
click at [454, 192] on div "Quick find on this date" at bounding box center [456, 196] width 37 height 8
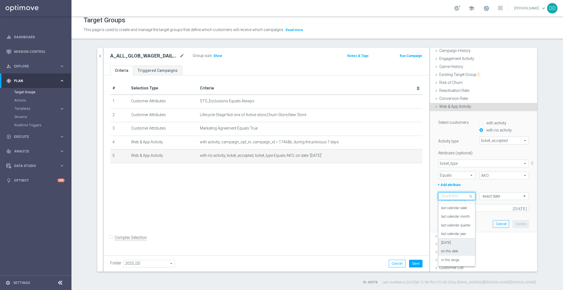
click at [453, 241] on div "[DATE]" at bounding box center [456, 242] width 31 height 9
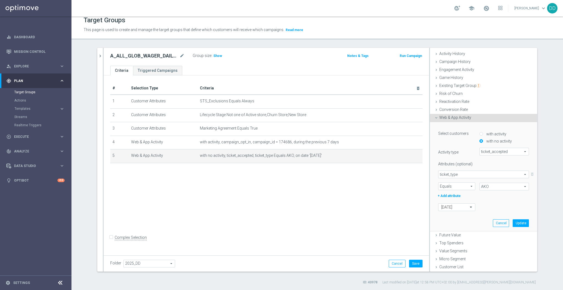
scroll to position [34, 0]
click at [515, 223] on button "Update" at bounding box center [521, 224] width 16 height 8
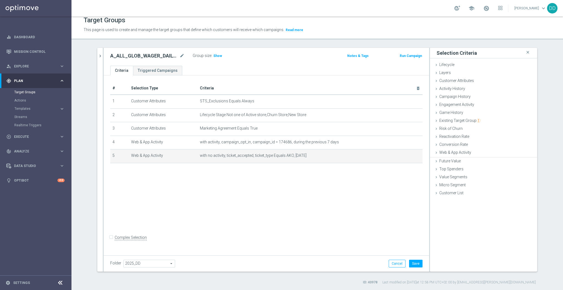
scroll to position [0, 0]
drag, startPoint x: 308, startPoint y: 157, endPoint x: 323, endPoint y: 159, distance: 14.6
click at [323, 159] on td "with no activity, ticket_accepted, ticket_type Equals AKO, today mode_edit dele…" at bounding box center [310, 156] width 225 height 14
click at [412, 264] on button "Save" at bounding box center [415, 263] width 13 height 8
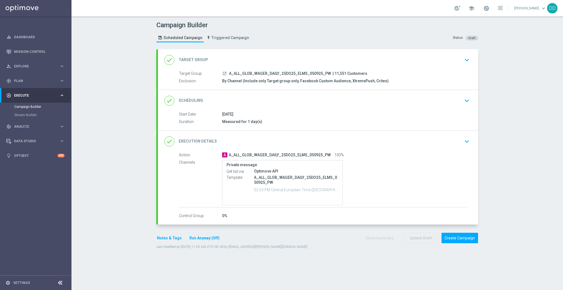
click at [403, 140] on div "done Execution Details keyboard_arrow_down" at bounding box center [317, 141] width 307 height 10
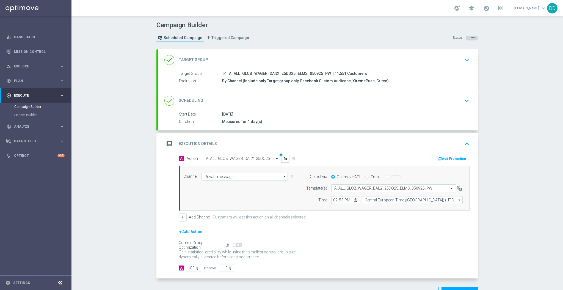
click at [371, 104] on div "done Scheduling keyboard_arrow_down" at bounding box center [317, 100] width 307 height 10
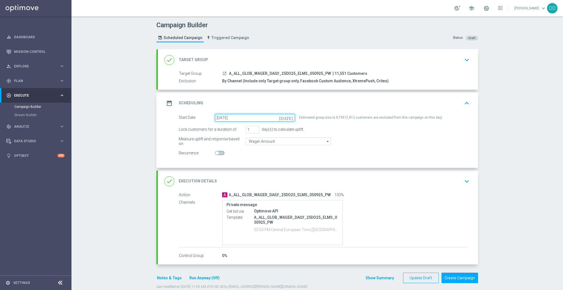
click at [269, 115] on input "05 Sep 2025" at bounding box center [255, 118] width 80 height 8
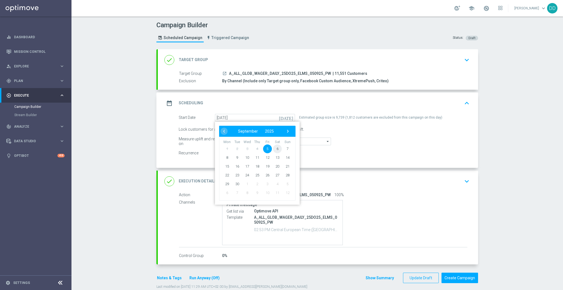
click at [273, 146] on span "6" at bounding box center [277, 148] width 9 height 9
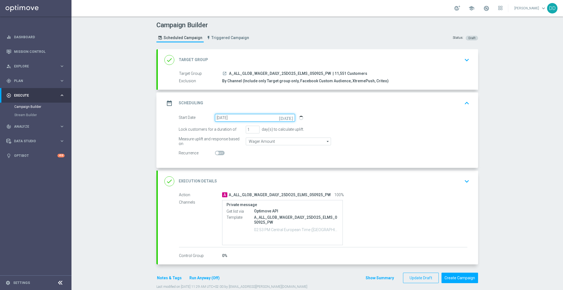
click at [263, 115] on input "06 Sep 2025" at bounding box center [255, 118] width 80 height 8
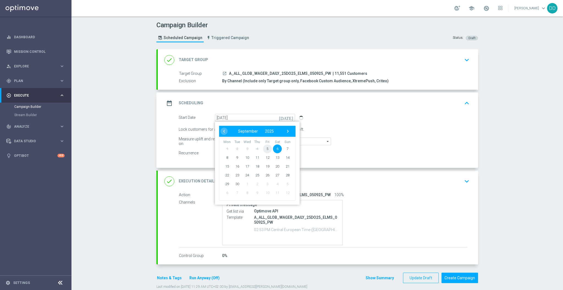
click at [264, 147] on span "5" at bounding box center [267, 148] width 9 height 9
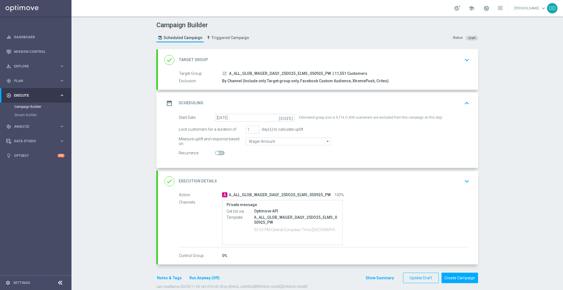
click at [408, 190] on div "done Execution Details keyboard_arrow_down" at bounding box center [318, 180] width 320 height 21
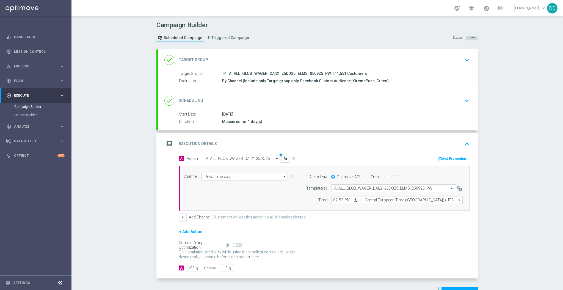
click at [303, 60] on div "done Target Group keyboard_arrow_down" at bounding box center [317, 60] width 307 height 10
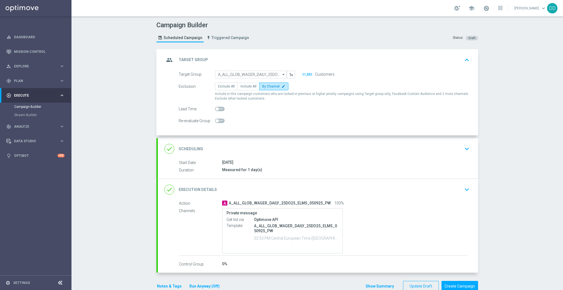
click at [358, 154] on div "done Scheduling keyboard_arrow_down" at bounding box center [318, 148] width 320 height 21
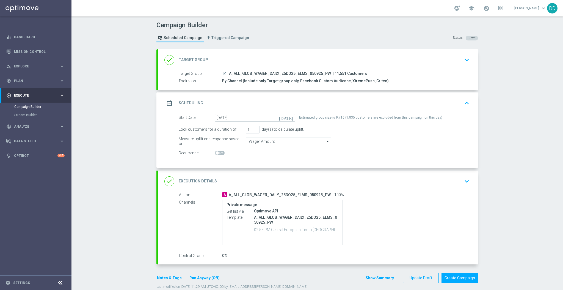
click at [356, 190] on div "done Execution Details keyboard_arrow_down" at bounding box center [318, 180] width 320 height 21
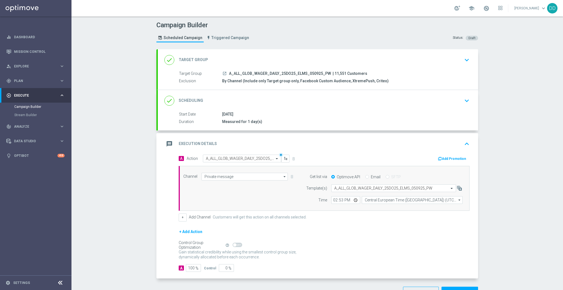
drag, startPoint x: 349, startPoint y: 262, endPoint x: 367, endPoint y: 288, distance: 32.5
click at [367, 288] on section "school Dagmara Domagala keyboard_arrow_down DD Campaign Builder Scheduled Campa…" at bounding box center [316, 145] width 491 height 290
click at [319, 105] on div "done Scheduling keyboard_arrow_down" at bounding box center [317, 100] width 307 height 10
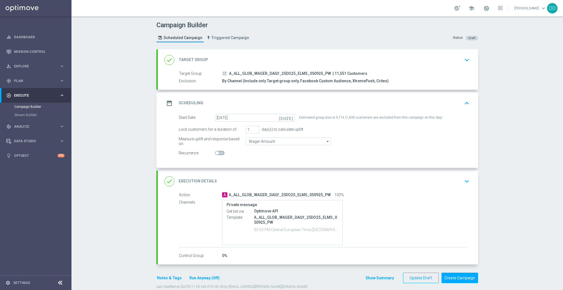
click at [253, 110] on div "date_range Scheduling keyboard_arrow_up" at bounding box center [318, 102] width 320 height 21
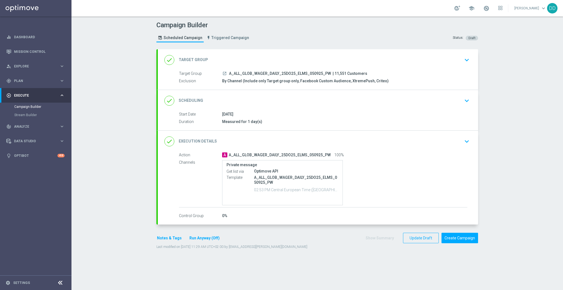
click at [248, 104] on div "done Scheduling keyboard_arrow_down" at bounding box center [317, 100] width 307 height 10
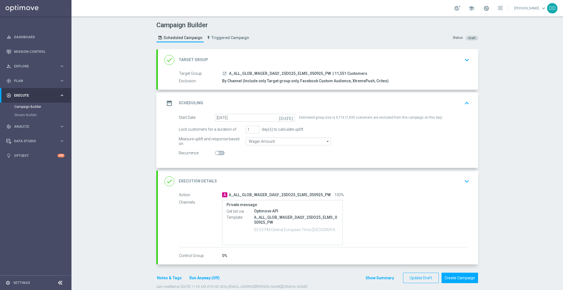
click at [297, 96] on div "date_range Scheduling keyboard_arrow_up" at bounding box center [318, 102] width 320 height 21
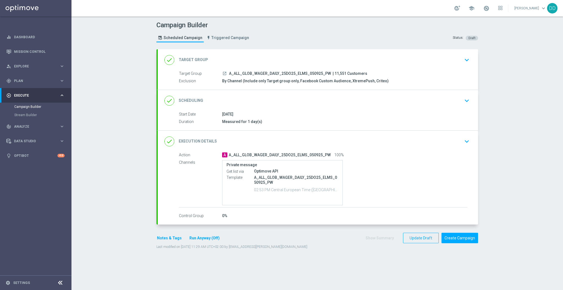
click at [284, 94] on div "done Scheduling keyboard_arrow_down Start Date 05 Sep 2025 Duration Measured fo…" at bounding box center [318, 110] width 320 height 40
click at [269, 101] on div "done Scheduling keyboard_arrow_down" at bounding box center [317, 100] width 307 height 10
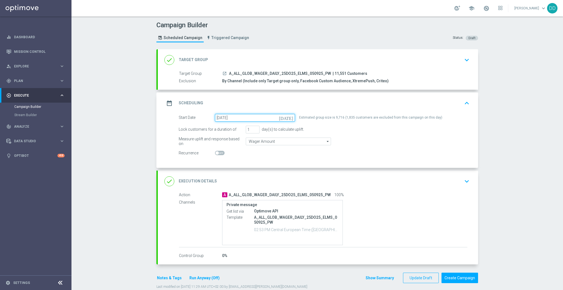
click at [240, 121] on form "Start Date 05 Sep 2025 today Estimated group size is 9,716 (1,835 customers are…" at bounding box center [324, 135] width 291 height 43
click at [233, 116] on input "[DATE]" at bounding box center [255, 118] width 80 height 8
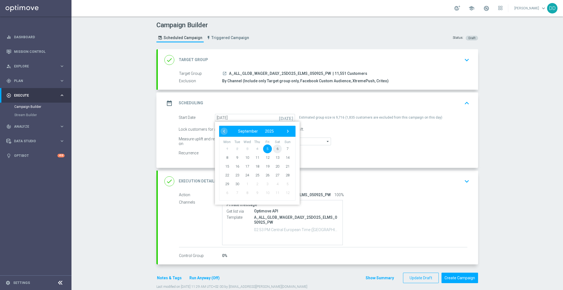
click at [275, 148] on span "6" at bounding box center [277, 148] width 9 height 9
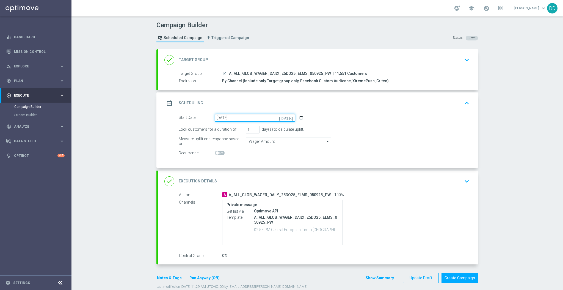
click at [260, 114] on input "06 Sep 2025" at bounding box center [255, 118] width 80 height 8
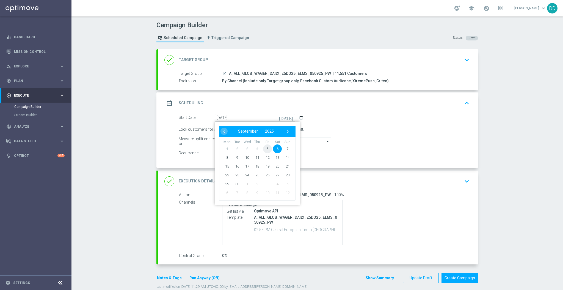
click at [263, 147] on span "5" at bounding box center [267, 148] width 9 height 9
type input "[DATE]"
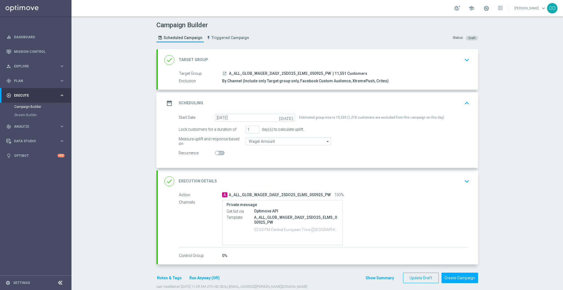
click at [281, 57] on div "done Target Group keyboard_arrow_down" at bounding box center [317, 60] width 307 height 10
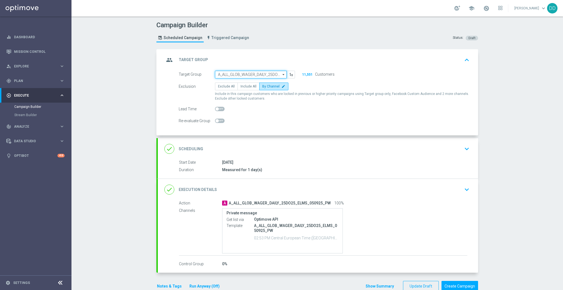
click at [242, 74] on input "A_ALL_GLOB_WAGER_DAILY_25DO25_ELMS_050925_PW" at bounding box center [251, 75] width 72 height 8
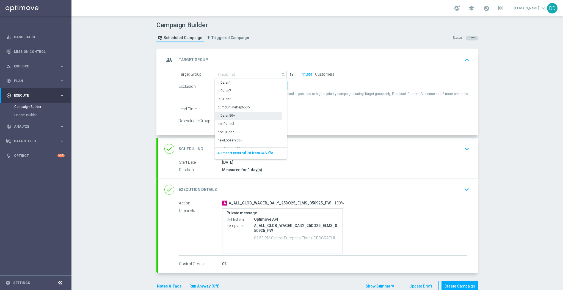
click at [240, 117] on div "inDzien50+" at bounding box center [248, 116] width 67 height 8
type input "inDzien50+"
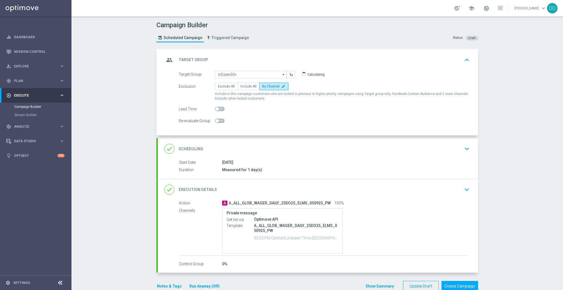
click at [242, 78] on opti-search-list "inDzien50+ inDzien50+ arrow_drop_down Show Selected 0 of NaN inDzien1 inDzien7" at bounding box center [251, 75] width 72 height 8
click at [243, 75] on input "inDzien50+" at bounding box center [251, 75] width 72 height 8
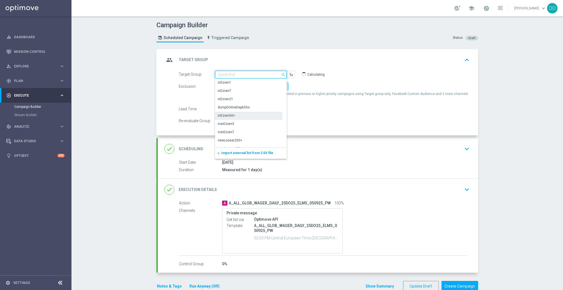
click at [243, 75] on input at bounding box center [251, 75] width 72 height 8
paste input "174686"
type input "174686"
paste input "A_ALL_GLOB_WAGER_DAILY_25DO25_ELMS_050925_PW"
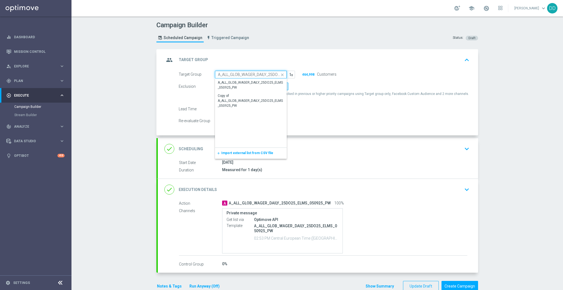
scroll to position [0, 33]
click at [248, 83] on div "A_ALL_GLOB_WAGER_DAILY_25DO25_ELMS_050925_PW" at bounding box center [251, 85] width 67 height 10
type input "A_ALL_GLOB_WAGER_DAILY_25DO25_ELMS_050925_PW"
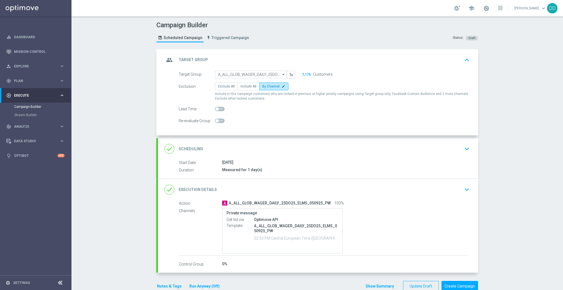
click at [346, 136] on accordion "group Target Group keyboard_arrow_up Target Group launch A_ALL_GLOB_WAGER_DAILY…" at bounding box center [317, 160] width 322 height 223
click at [350, 151] on div "done Scheduling keyboard_arrow_down" at bounding box center [317, 148] width 307 height 10
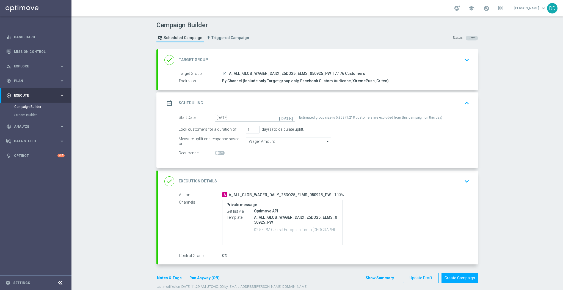
click at [376, 183] on div "done Execution Details keyboard_arrow_down" at bounding box center [317, 181] width 307 height 10
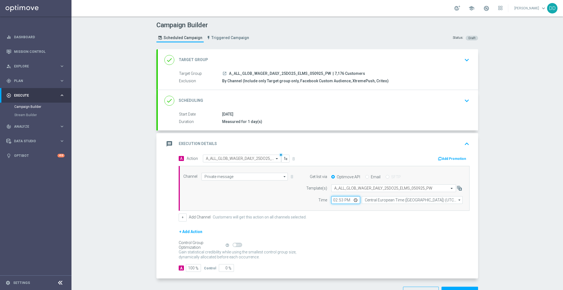
click at [335, 200] on input "14:53" at bounding box center [345, 200] width 29 height 8
click at [339, 201] on input "14:53" at bounding box center [345, 200] width 29 height 8
type input "14:35"
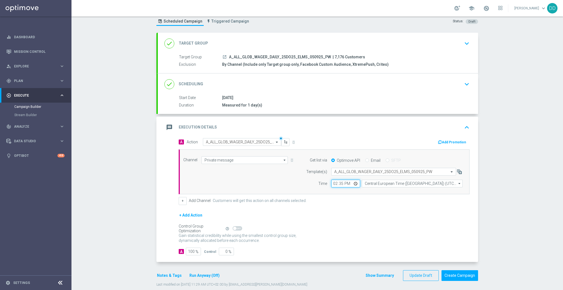
scroll to position [24, 0]
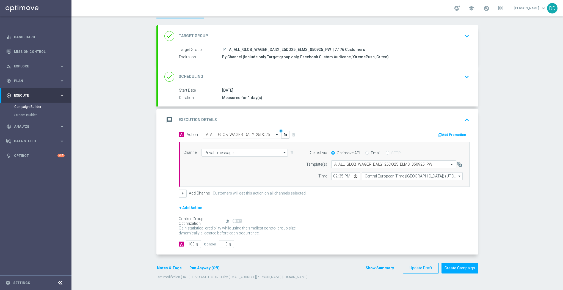
click at [404, 35] on div "done Target Group keyboard_arrow_down" at bounding box center [317, 36] width 307 height 10
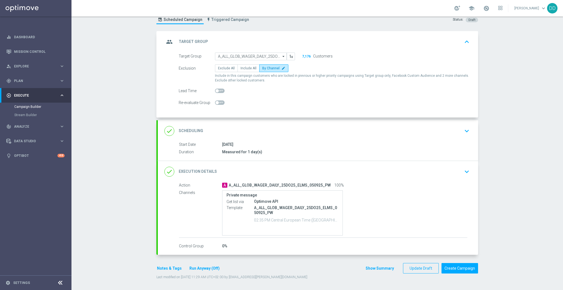
scroll to position [18, 0]
click at [281, 69] on icon "edit" at bounding box center [283, 68] width 4 height 4
click at [266, 69] on input "By Channel edit" at bounding box center [264, 69] width 4 height 4
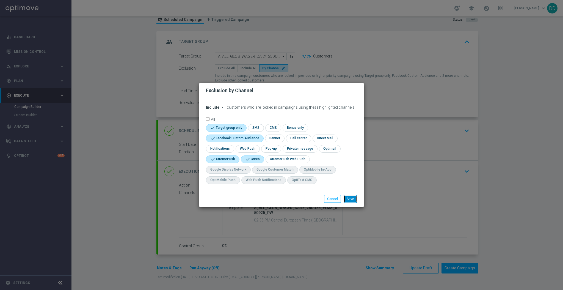
click at [350, 198] on button "Save" at bounding box center [350, 199] width 13 height 8
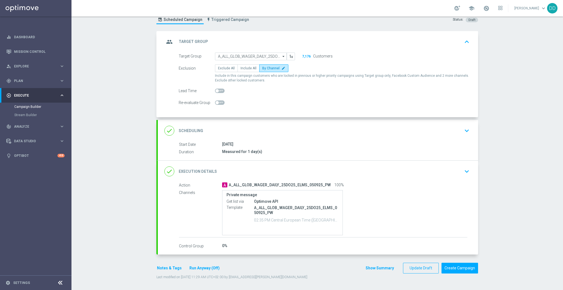
click at [419, 134] on div "done Scheduling keyboard_arrow_down" at bounding box center [317, 130] width 307 height 10
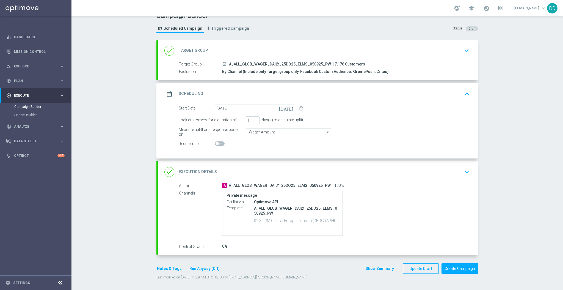
scroll to position [10, 0]
click at [385, 174] on div "done Execution Details keyboard_arrow_down" at bounding box center [317, 171] width 307 height 10
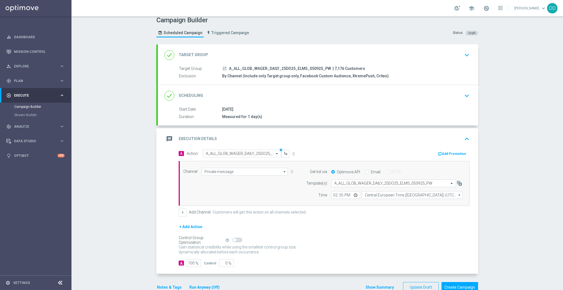
scroll to position [18, 0]
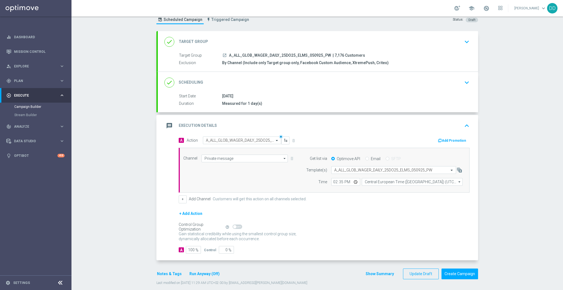
drag, startPoint x: 413, startPoint y: 232, endPoint x: 412, endPoint y: 235, distance: 2.8
click at [414, 236] on div "Control Group Optimization Self Optimizing Campaign help_outline Gain statistic…" at bounding box center [324, 233] width 291 height 19
click at [412, 234] on div "Gain statistical credibility while using the smallest control group size, dynam…" at bounding box center [324, 236] width 291 height 13
click at [455, 271] on button "Create Campaign" at bounding box center [459, 273] width 37 height 11
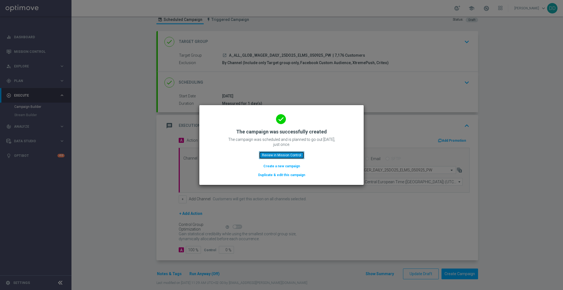
click at [273, 154] on button "Review in Mission Control" at bounding box center [281, 155] width 45 height 8
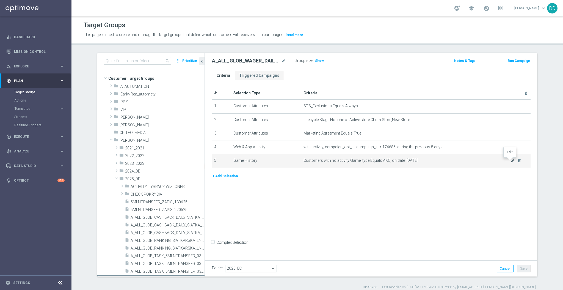
click at [510, 158] on icon "mode_edit" at bounding box center [512, 160] width 4 height 4
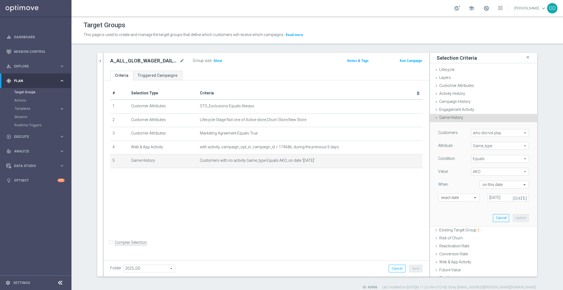
scroll to position [29, 0]
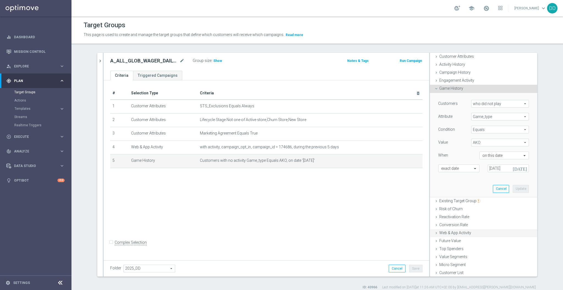
click at [434, 233] on icon at bounding box center [436, 233] width 4 height 4
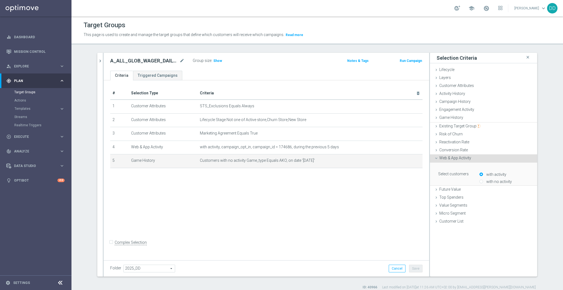
scroll to position [0, 0]
click at [466, 213] on span at bounding box center [483, 214] width 90 height 7
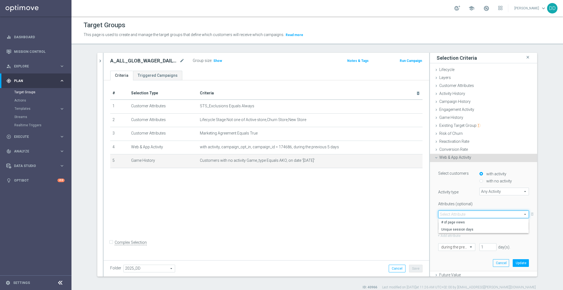
click at [485, 192] on span "Any Activity" at bounding box center [504, 191] width 49 height 7
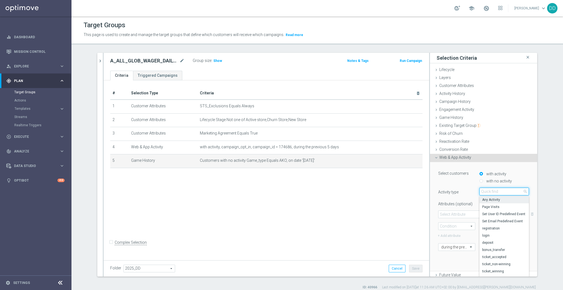
click at [489, 191] on input "search" at bounding box center [503, 191] width 49 height 8
type input "tic"
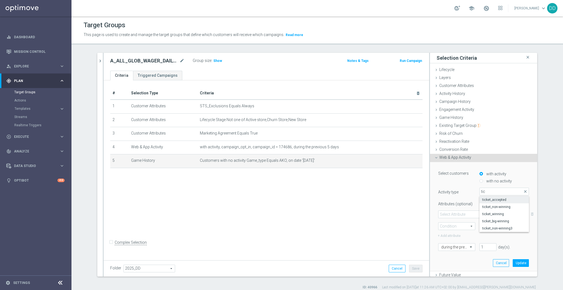
click at [489, 199] on span "ticket_accepted" at bounding box center [504, 199] width 44 height 4
type input "ticket_accepted"
click at [476, 213] on span at bounding box center [483, 214] width 90 height 7
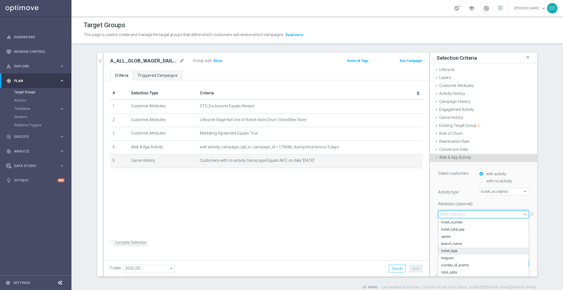
click at [449, 253] on span "ticket_type" at bounding box center [483, 250] width 85 height 4
type input "ticket_type"
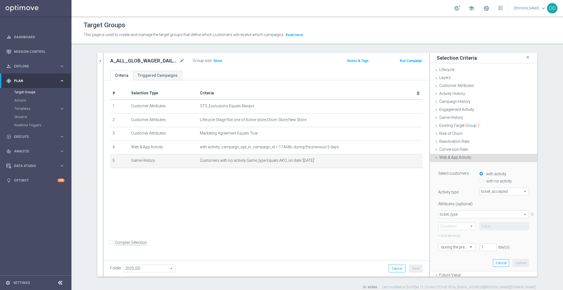
click at [445, 226] on span at bounding box center [456, 225] width 37 height 7
click at [447, 235] on span "Equals" at bounding box center [456, 234] width 31 height 4
type input "Equals"
click at [494, 226] on span at bounding box center [504, 226] width 49 height 7
click at [486, 236] on span "AKO" at bounding box center [504, 234] width 44 height 4
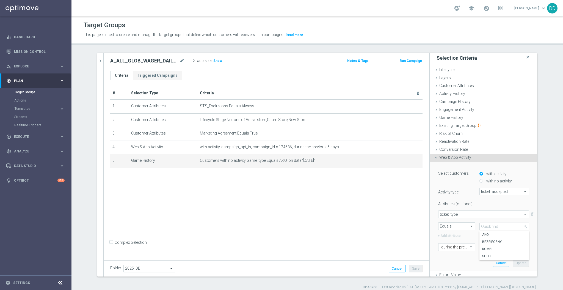
type input "AKO"
click at [468, 246] on span at bounding box center [471, 246] width 7 height 5
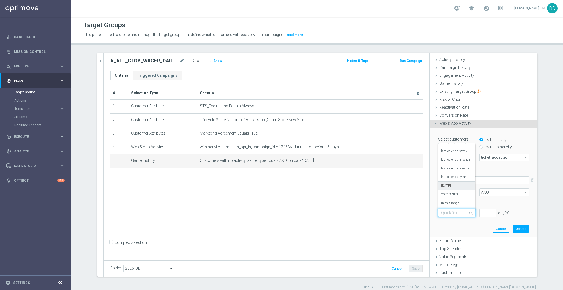
click at [447, 189] on div "[DATE]" at bounding box center [456, 185] width 31 height 9
click at [513, 230] on button "Update" at bounding box center [521, 229] width 16 height 8
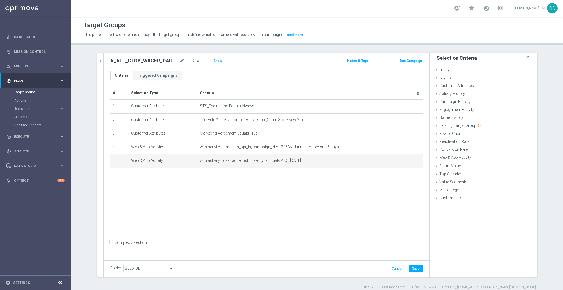
scroll to position [0, 0]
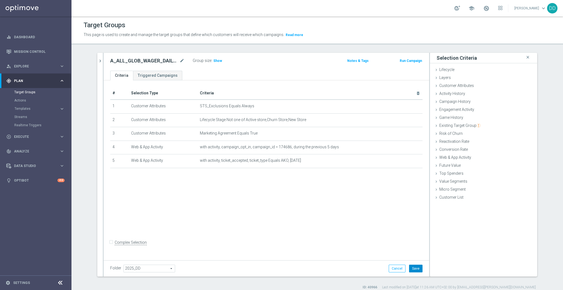
click at [416, 269] on button "Save" at bounding box center [415, 268] width 13 height 8
click at [211, 64] on div "Group size : Show" at bounding box center [220, 61] width 55 height 8
click at [213, 62] on h3 "Show" at bounding box center [218, 61] width 10 height 6
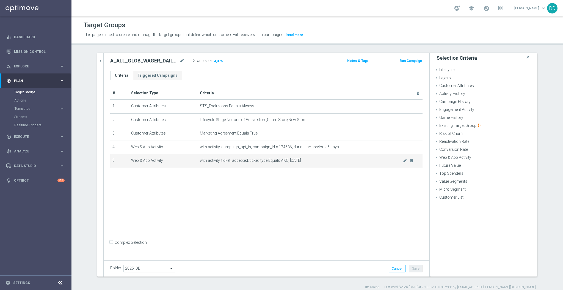
click at [404, 160] on div "mode_edit delete_forever" at bounding box center [408, 160] width 11 height 5
click at [403, 159] on icon "mode_edit" at bounding box center [405, 160] width 4 height 4
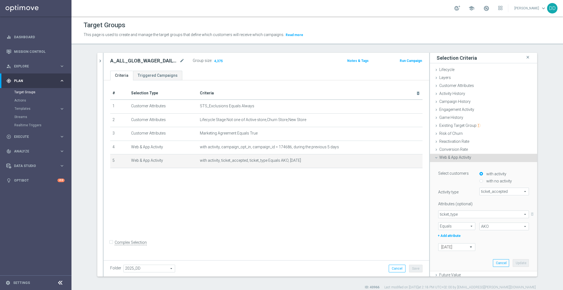
click at [498, 179] on label "with no activity" at bounding box center [498, 180] width 27 height 5
click at [483, 179] on input "with no activity" at bounding box center [481, 181] width 4 height 4
radio input "true"
type input "Select Attribute"
type input "Condition"
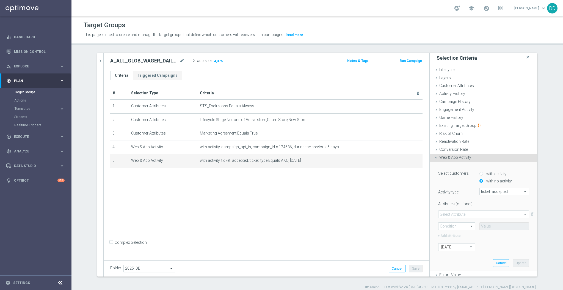
click at [465, 214] on span "ticket_type" at bounding box center [483, 214] width 90 height 7
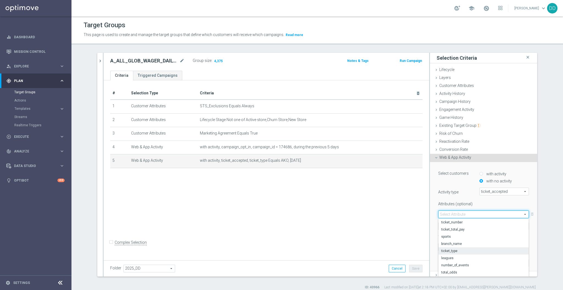
click at [451, 248] on span "ticket_type" at bounding box center [483, 250] width 85 height 4
type input "ticket_type"
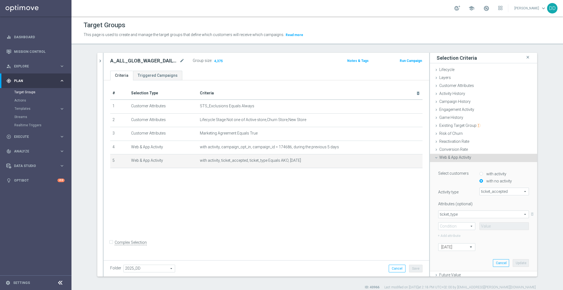
click at [446, 226] on span "Equals" at bounding box center [456, 225] width 37 height 7
click at [446, 233] on span "Equals" at bounding box center [456, 234] width 31 height 4
type input "Equals"
click at [490, 226] on span at bounding box center [504, 226] width 49 height 7
drag, startPoint x: 490, startPoint y: 235, endPoint x: 493, endPoint y: 244, distance: 9.9
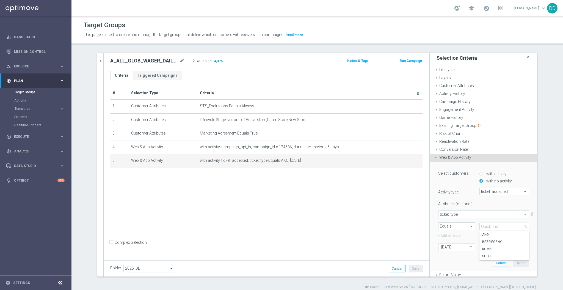
click at [489, 235] on span "AKO" at bounding box center [504, 234] width 44 height 4
type input "AKO"
click at [515, 259] on button "Update" at bounding box center [521, 263] width 16 height 8
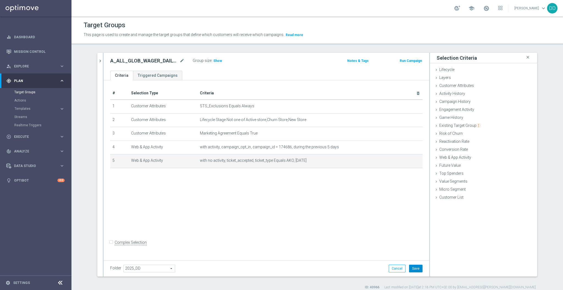
click at [409, 268] on button "Save" at bounding box center [415, 268] width 13 height 8
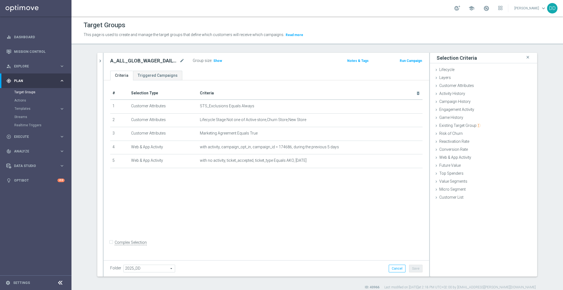
click at [331, 189] on div "# Selection Type Criteria delete_forever 1 Customer Attributes STS_Exclusions E…" at bounding box center [266, 169] width 325 height 178
click at [215, 60] on span "Show" at bounding box center [217, 61] width 9 height 4
click at [293, 229] on div "# Selection Type Criteria delete_forever 1 Customer Attributes STS_Exclusions E…" at bounding box center [266, 169] width 325 height 178
drag, startPoint x: 185, startPoint y: 61, endPoint x: 177, endPoint y: 60, distance: 7.7
click at [183, 61] on div "A_ALL_GLOB_WAGER_DAILY_25DO25_ELMS_050925_PW mode_edit" at bounding box center [151, 61] width 82 height 8
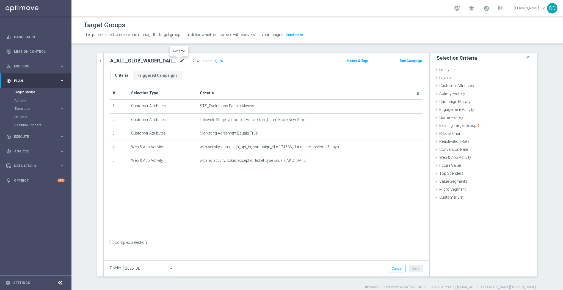
click at [179, 60] on icon "mode_edit" at bounding box center [181, 60] width 5 height 7
